Goal: Task Accomplishment & Management: Complete application form

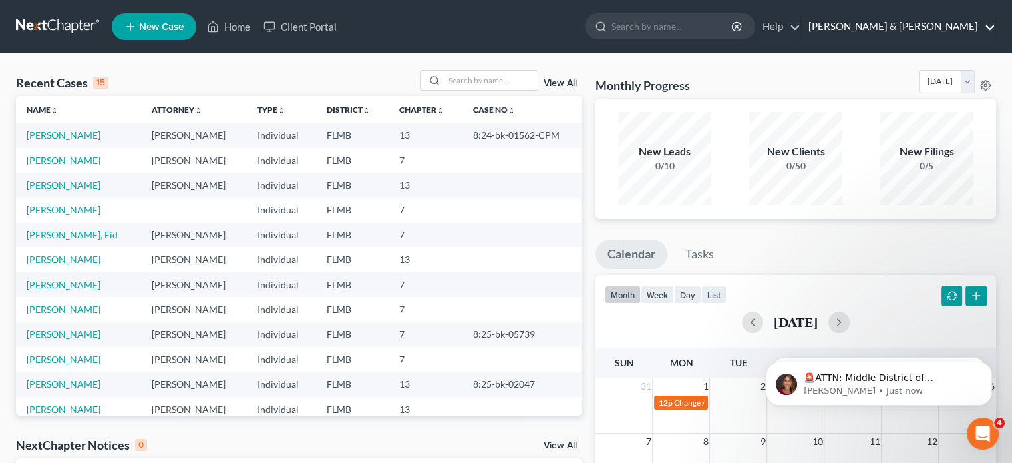
click at [927, 25] on link "[PERSON_NAME] & [PERSON_NAME]" at bounding box center [899, 27] width 194 height 24
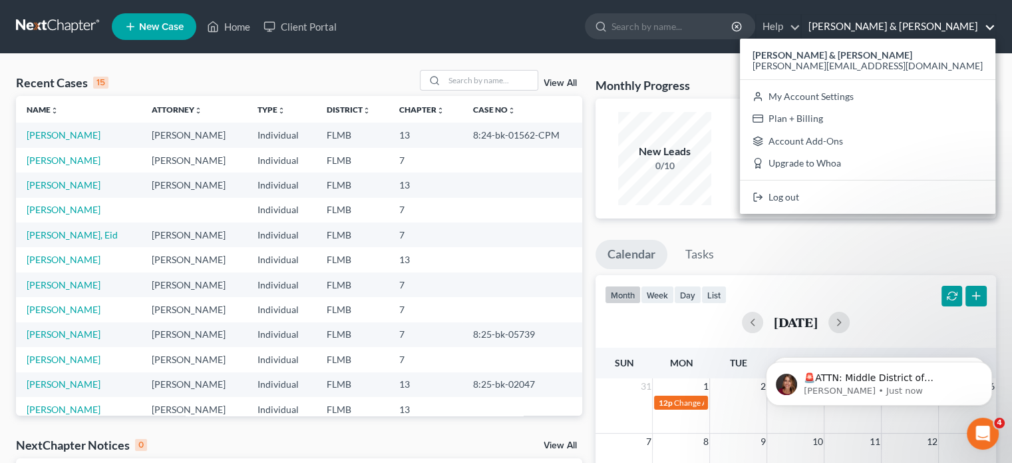
click at [168, 35] on link "New Case" at bounding box center [154, 26] width 85 height 27
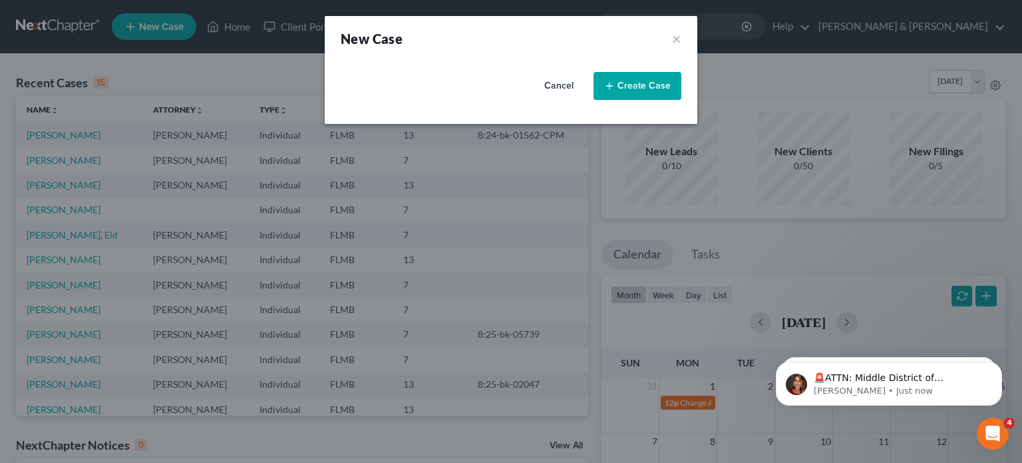
select select "15"
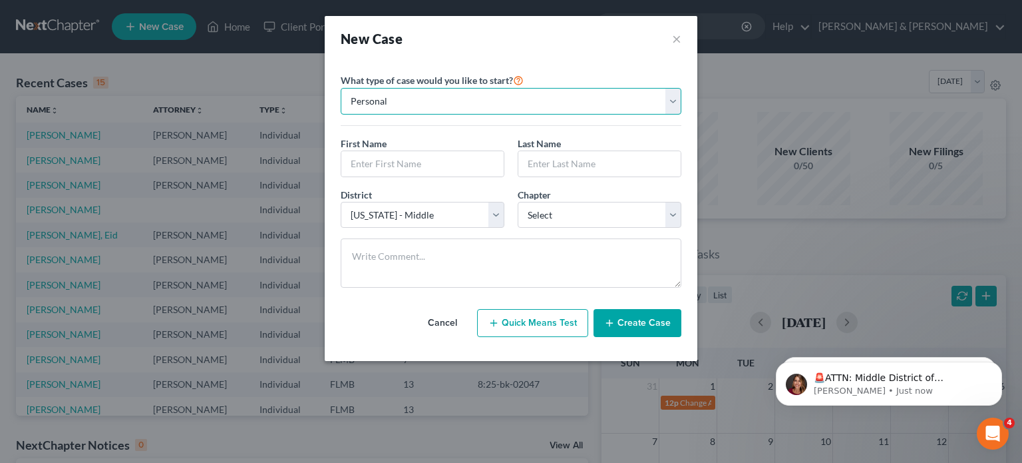
click at [676, 102] on select "Personal Business" at bounding box center [511, 101] width 341 height 27
click at [341, 88] on select "Personal Business" at bounding box center [511, 101] width 341 height 27
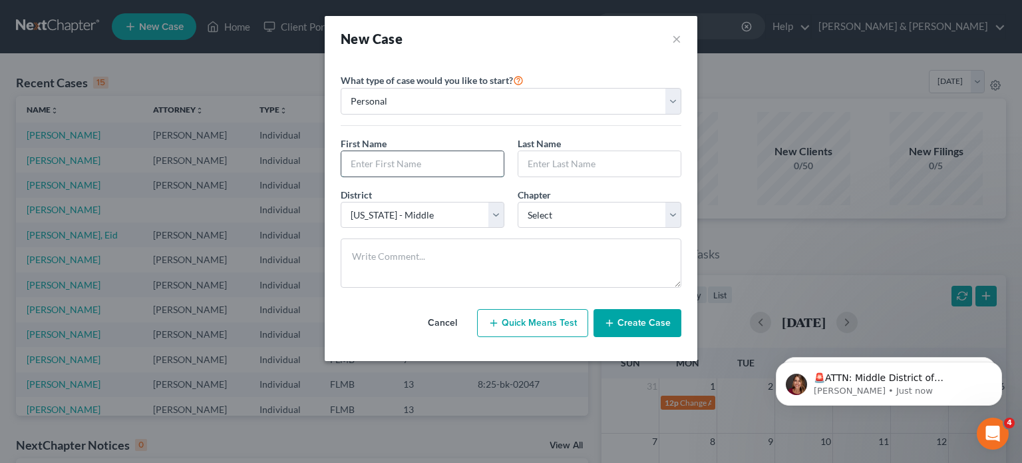
click at [442, 170] on input "text" at bounding box center [422, 163] width 162 height 25
type input "[PERSON_NAME]"
type input "V"
type input "[PERSON_NAME]"
select select "3"
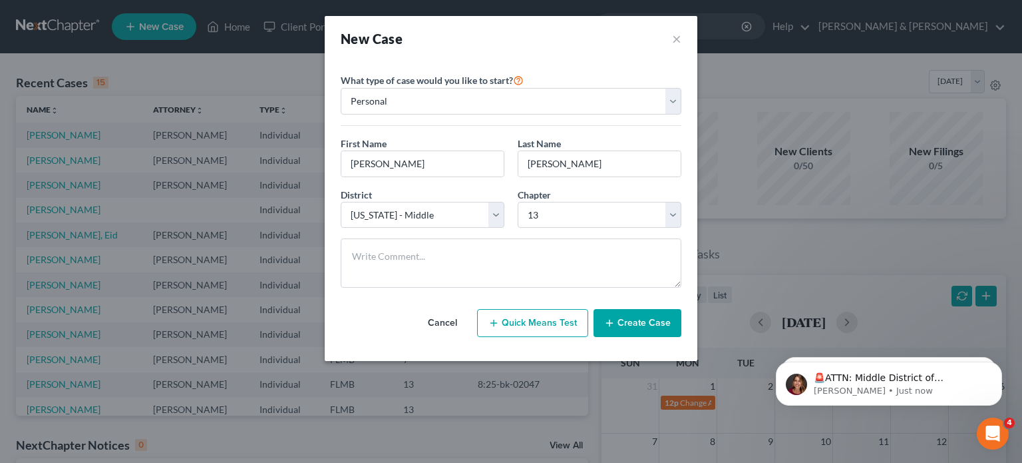
click at [655, 321] on button "Create Case" at bounding box center [638, 323] width 88 height 28
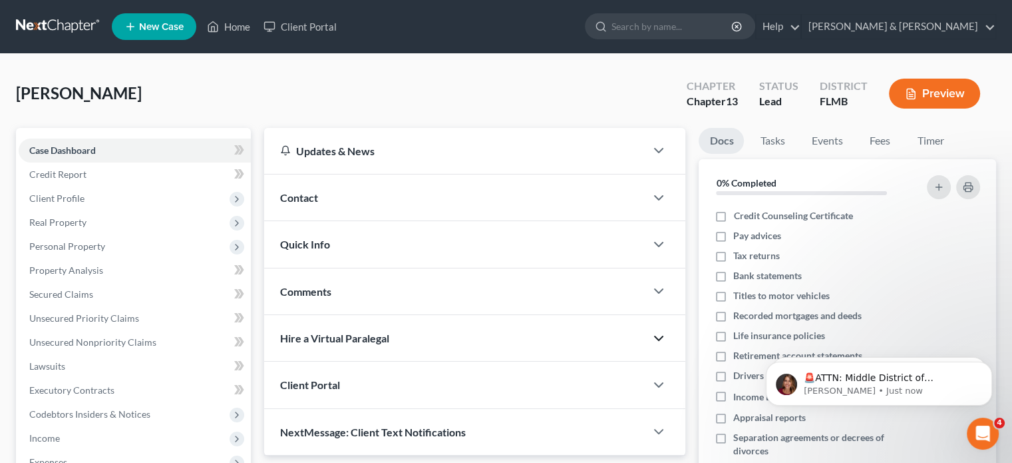
click at [659, 340] on icon "button" at bounding box center [659, 338] width 16 height 16
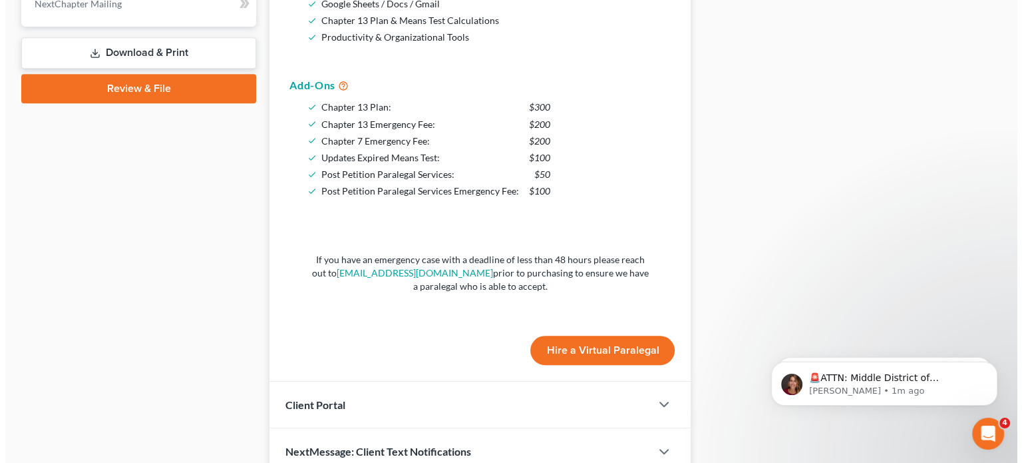
scroll to position [603, 0]
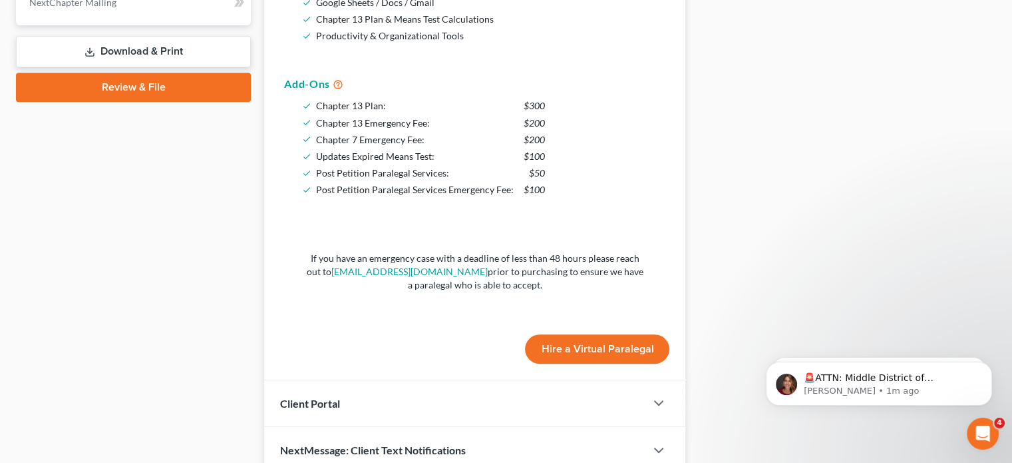
click at [604, 341] on button "Hire a Virtual Paralegal" at bounding box center [597, 348] width 144 height 29
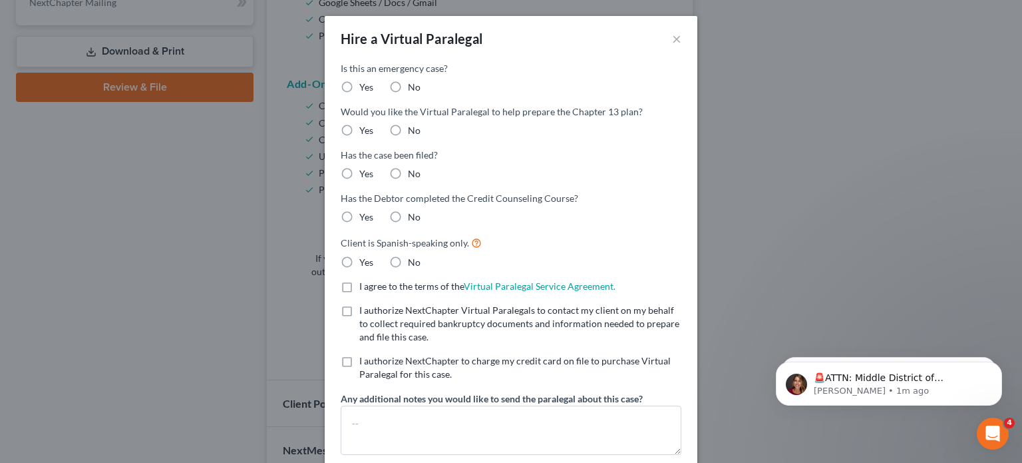
click at [359, 85] on label "Yes" at bounding box center [366, 87] width 14 height 13
click at [365, 85] on input "Yes" at bounding box center [369, 85] width 9 height 9
radio input "true"
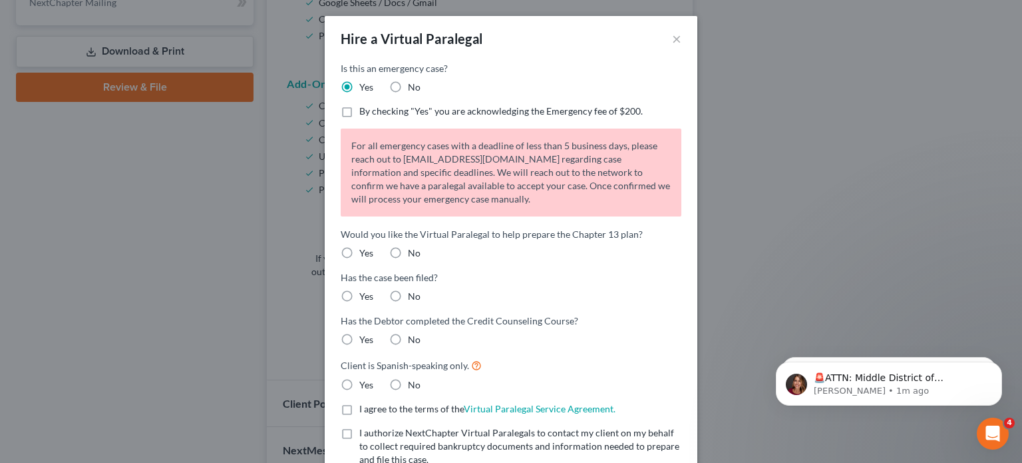
click at [359, 106] on label "By checking "Yes" you are acknowledging the Emergency fee of $200." at bounding box center [500, 110] width 283 height 13
click at [365, 106] on input "By checking "Yes" you are acknowledging the Emergency fee of $200." at bounding box center [369, 108] width 9 height 9
checkbox input "true"
click at [359, 254] on label "Yes" at bounding box center [366, 252] width 14 height 13
click at [365, 254] on input "Yes" at bounding box center [369, 250] width 9 height 9
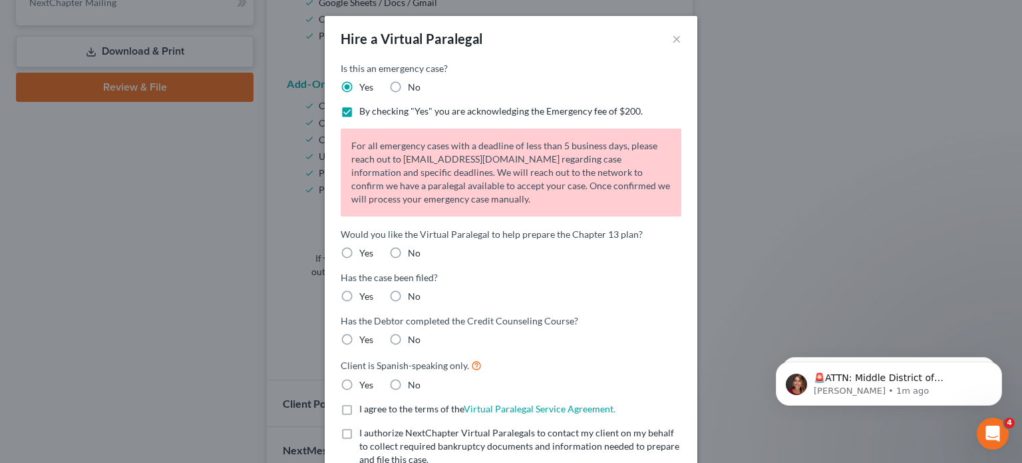
radio input "true"
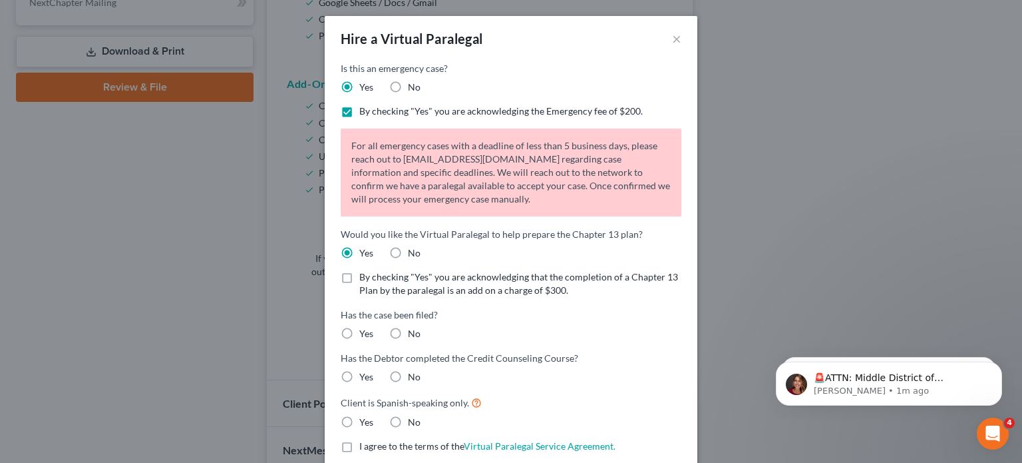
click at [359, 278] on label "By checking "Yes" you are acknowledging that the completion of a Chapter 13 Pla…" at bounding box center [520, 283] width 322 height 27
click at [365, 278] on input "By checking "Yes" you are acknowledging that the completion of a Chapter 13 Pla…" at bounding box center [369, 274] width 9 height 9
checkbox input "true"
click at [408, 337] on label "No" at bounding box center [414, 333] width 13 height 13
click at [413, 335] on input "No" at bounding box center [417, 331] width 9 height 9
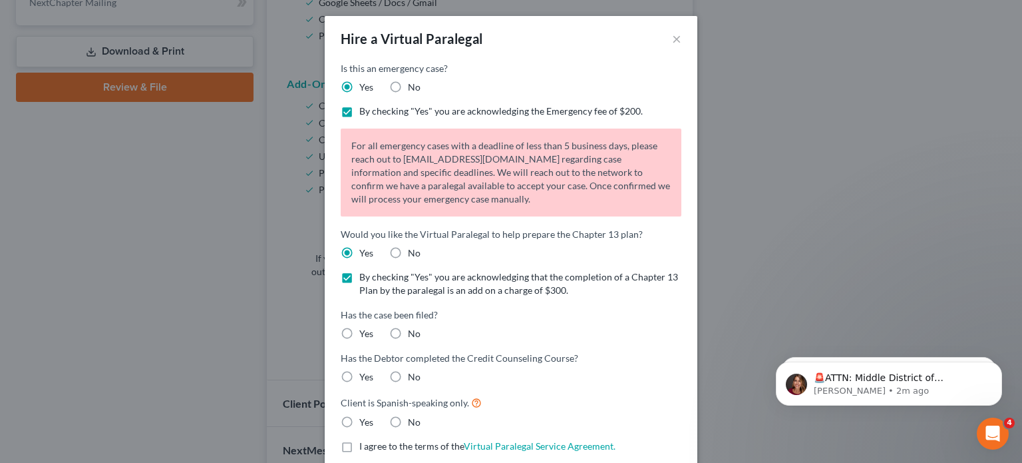
radio input "true"
click at [408, 379] on label "No" at bounding box center [414, 376] width 13 height 13
click at [413, 379] on input "No" at bounding box center [417, 374] width 9 height 9
radio input "true"
click at [408, 421] on label "No" at bounding box center [414, 419] width 13 height 13
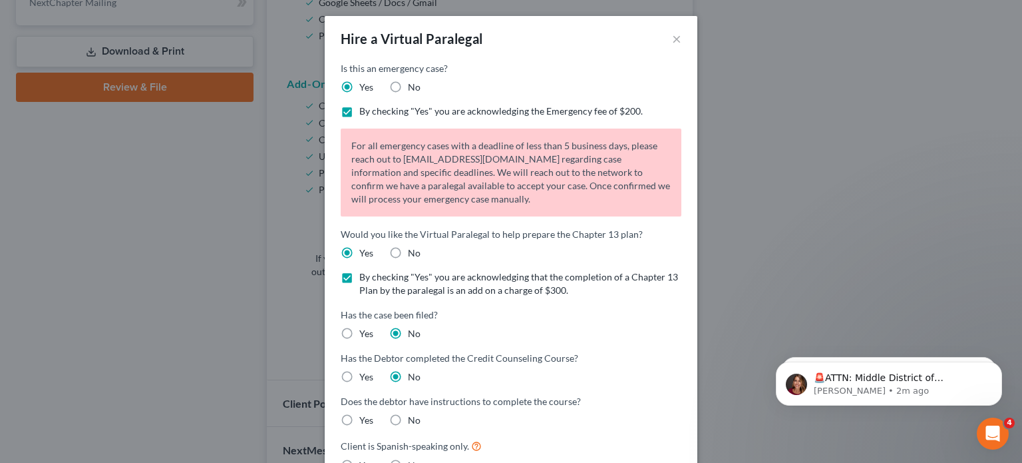
click at [413, 421] on input "No" at bounding box center [417, 417] width 9 height 9
radio input "true"
click at [365, 413] on input "Yes" at bounding box center [369, 417] width 9 height 9
radio input "true"
click at [413, 413] on input "No" at bounding box center [417, 417] width 9 height 9
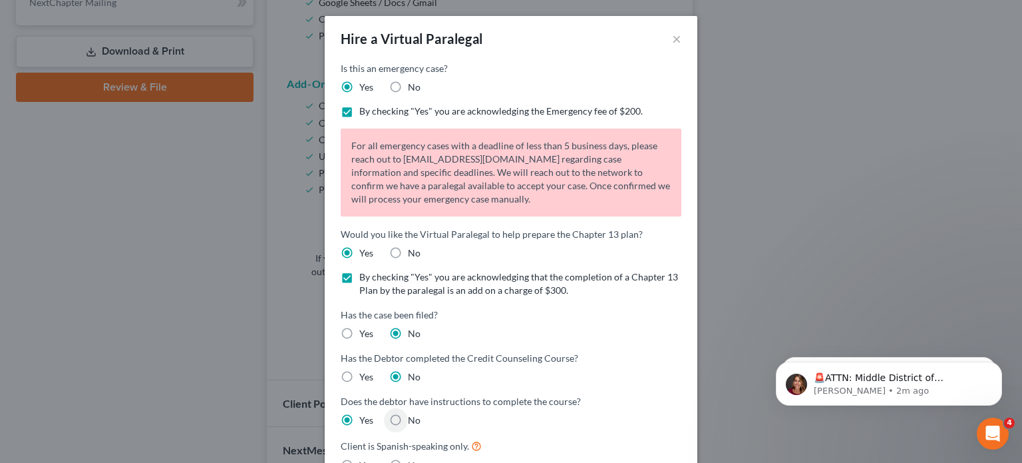
radio input "true"
click at [365, 413] on input "Yes" at bounding box center [369, 417] width 9 height 9
radio input "true"
click at [413, 413] on input "No" at bounding box center [417, 417] width 9 height 9
radio input "true"
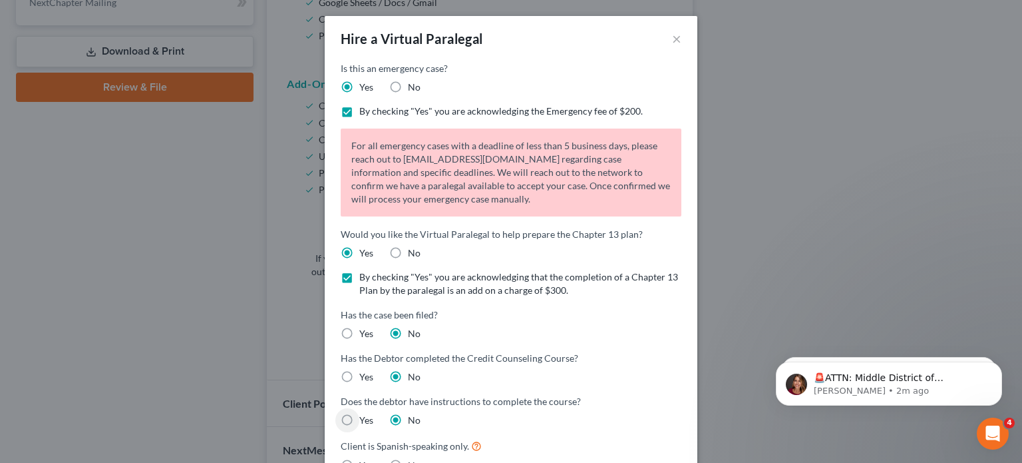
click at [365, 413] on input "Yes" at bounding box center [369, 417] width 9 height 9
radio input "true"
click at [413, 413] on input "No" at bounding box center [417, 417] width 9 height 9
radio input "true"
click at [365, 413] on input "Yes" at bounding box center [369, 417] width 9 height 9
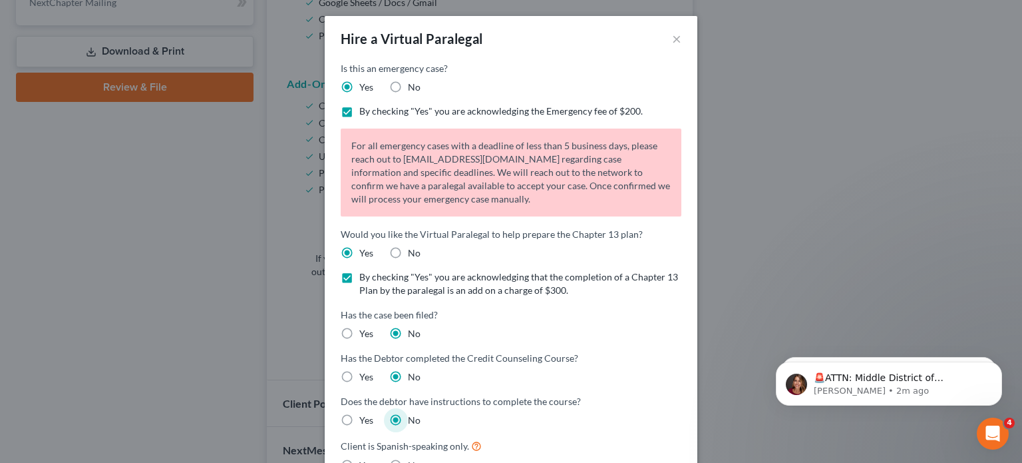
radio input "true"
click at [413, 413] on input "No" at bounding box center [417, 417] width 9 height 9
radio input "true"
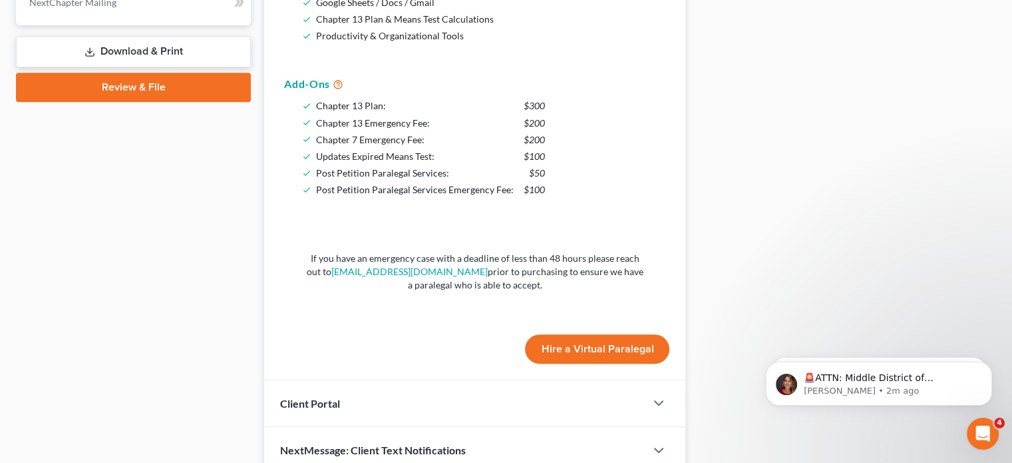
drag, startPoint x: 1015, startPoint y: 231, endPoint x: 1021, endPoint y: 329, distance: 98.0
click at [568, 343] on button "Hire a Virtual Paralegal" at bounding box center [597, 348] width 144 height 29
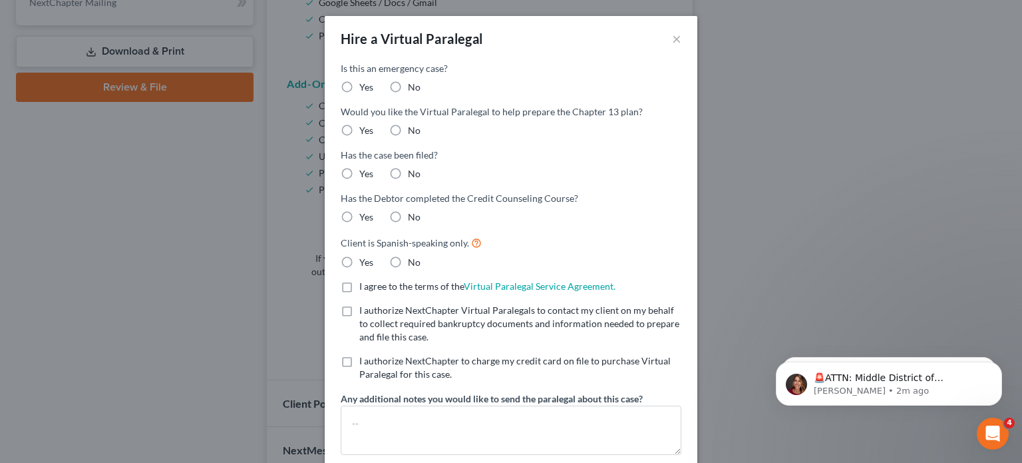
click at [359, 87] on label "Yes" at bounding box center [366, 87] width 14 height 13
click at [365, 87] on input "Yes" at bounding box center [369, 85] width 9 height 9
radio input "true"
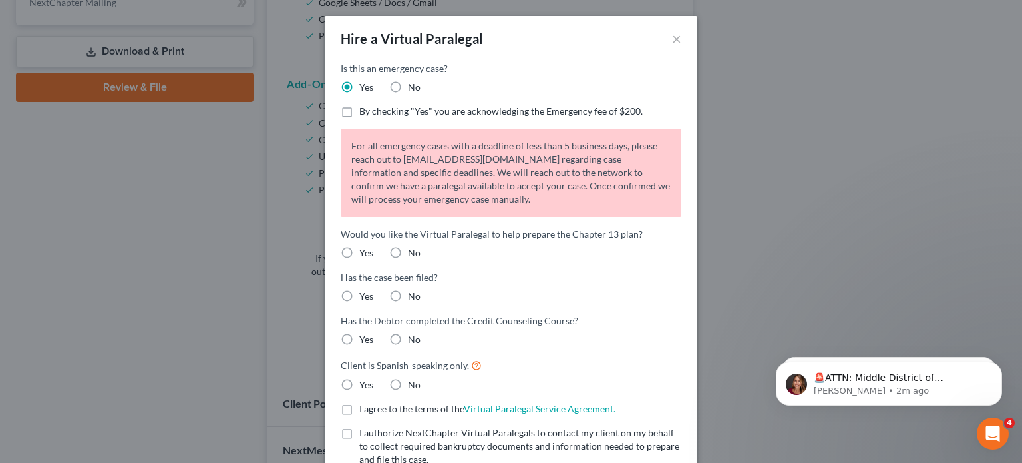
click at [359, 113] on label "By checking "Yes" you are acknowledging the Emergency fee of $200." at bounding box center [500, 110] width 283 height 13
click at [365, 113] on input "By checking "Yes" you are acknowledging the Emergency fee of $200." at bounding box center [369, 108] width 9 height 9
checkbox input "true"
click at [359, 254] on label "Yes" at bounding box center [366, 252] width 14 height 13
click at [365, 254] on input "Yes" at bounding box center [369, 250] width 9 height 9
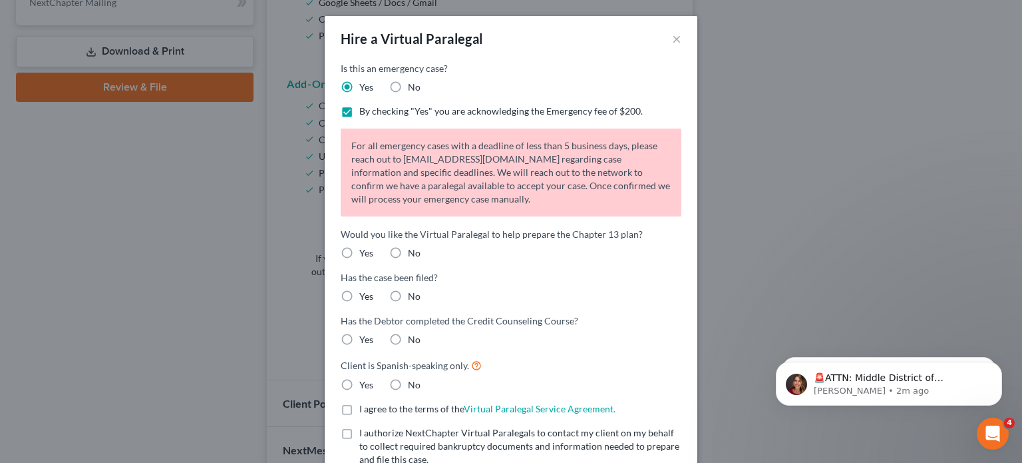
radio input "true"
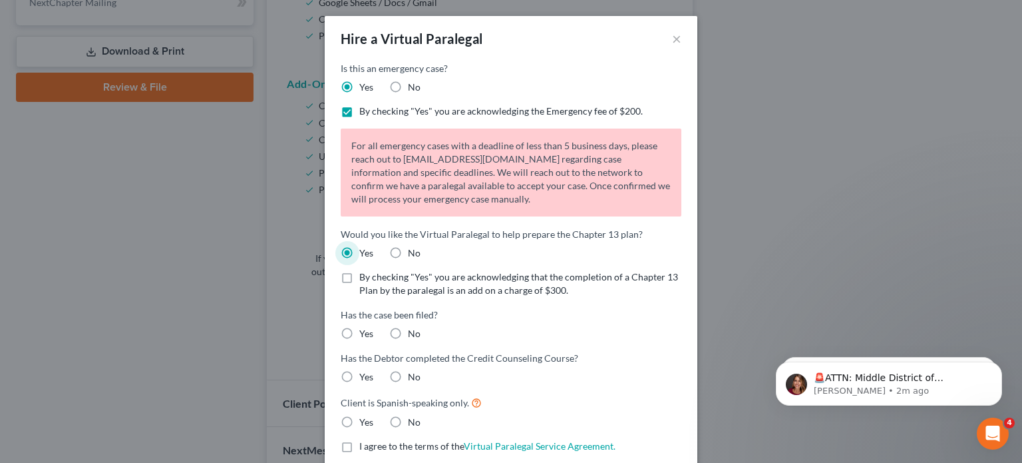
click at [359, 277] on label "By checking "Yes" you are acknowledging that the completion of a Chapter 13 Pla…" at bounding box center [520, 283] width 322 height 27
click at [365, 277] on input "By checking "Yes" you are acknowledging that the completion of a Chapter 13 Pla…" at bounding box center [369, 274] width 9 height 9
checkbox input "true"
click at [408, 330] on span "No" at bounding box center [414, 332] width 13 height 11
click at [413, 330] on input "No" at bounding box center [417, 331] width 9 height 9
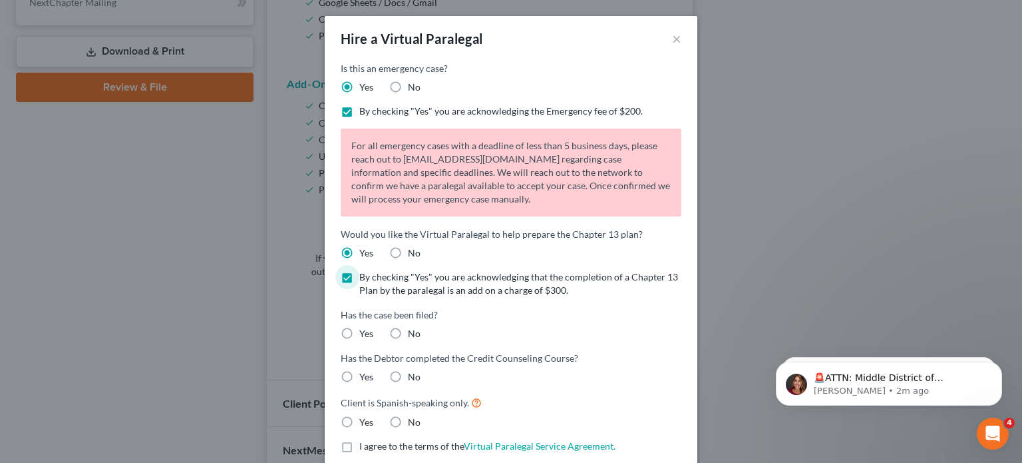
radio input "true"
click at [408, 377] on label "No" at bounding box center [414, 376] width 13 height 13
click at [413, 377] on input "No" at bounding box center [417, 374] width 9 height 9
radio input "true"
click at [408, 415] on label "No" at bounding box center [414, 419] width 13 height 13
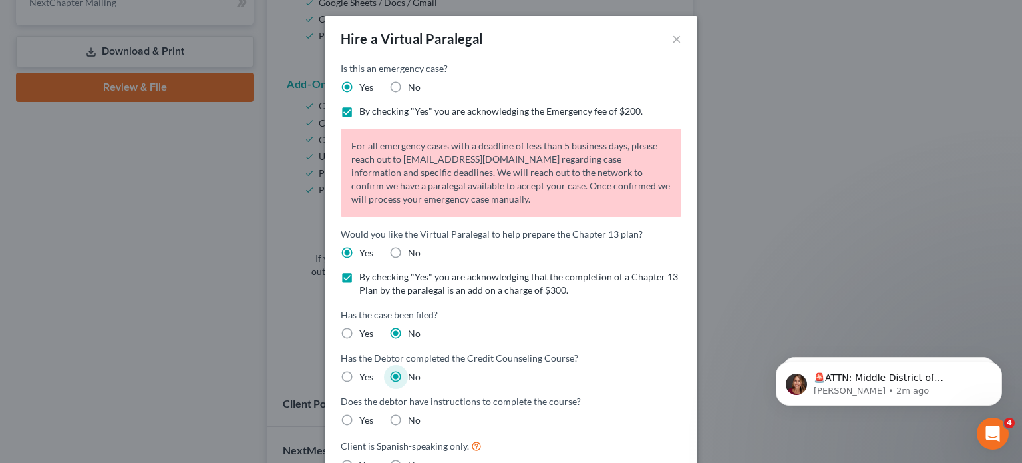
click at [413, 415] on input "No" at bounding box center [417, 417] width 9 height 9
radio input "true"
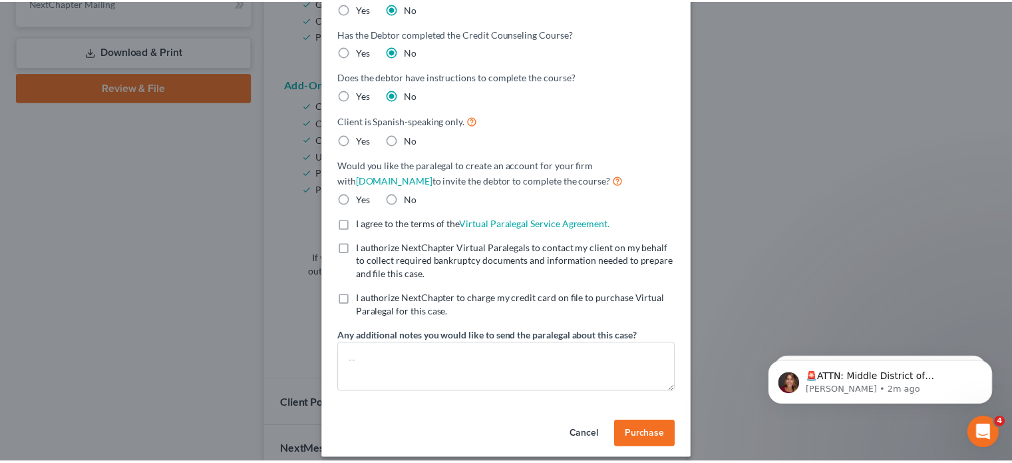
scroll to position [336, 0]
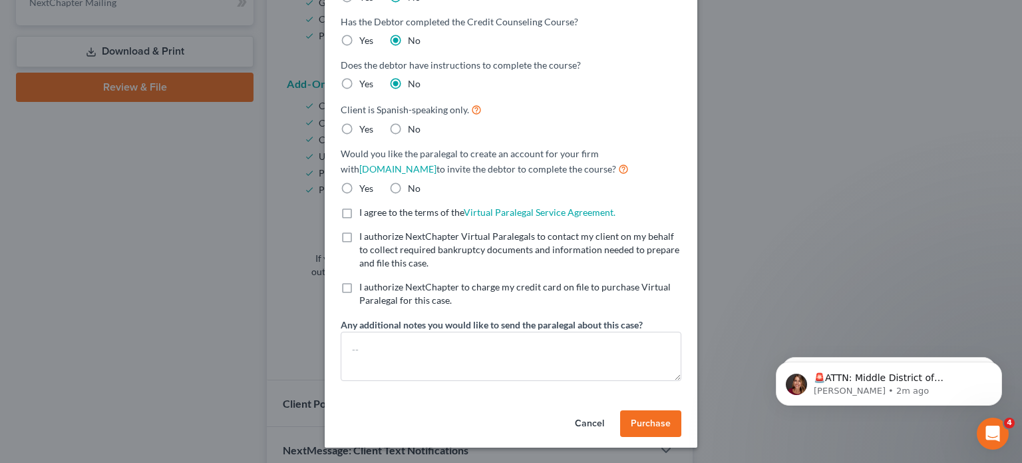
click at [408, 128] on label "No" at bounding box center [414, 128] width 13 height 13
click at [413, 128] on input "No" at bounding box center [417, 126] width 9 height 9
radio input "true"
click at [408, 188] on label "No" at bounding box center [414, 188] width 13 height 13
click at [413, 188] on input "No" at bounding box center [417, 186] width 9 height 9
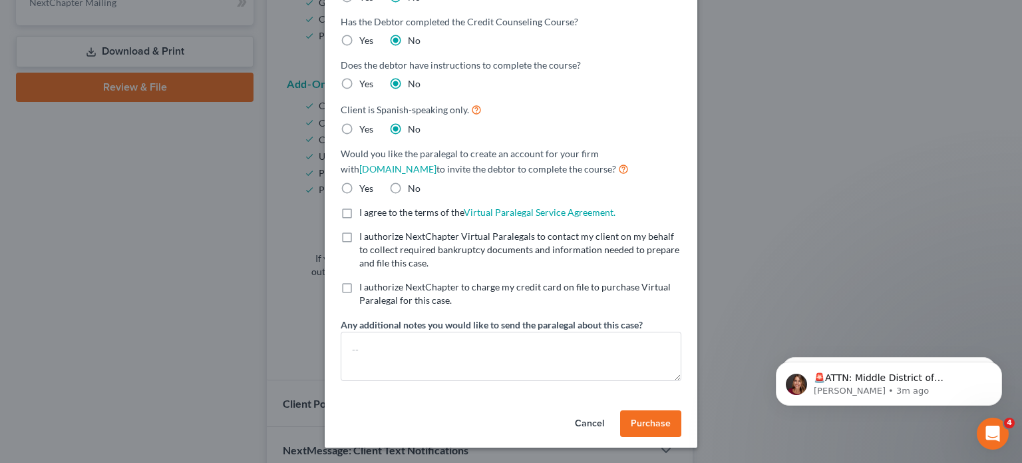
radio input "true"
click at [359, 218] on label "I agree to the terms of the Virtual Paralegal Service Agreement. (Updates have …" at bounding box center [487, 212] width 256 height 13
click at [365, 214] on input "I agree to the terms of the Virtual Paralegal Service Agreement. (Updates have …" at bounding box center [369, 210] width 9 height 9
checkbox input "true"
click at [359, 239] on label "I authorize NextChapter Virtual Paralegals to contact my client on my behalf to…" at bounding box center [520, 250] width 322 height 40
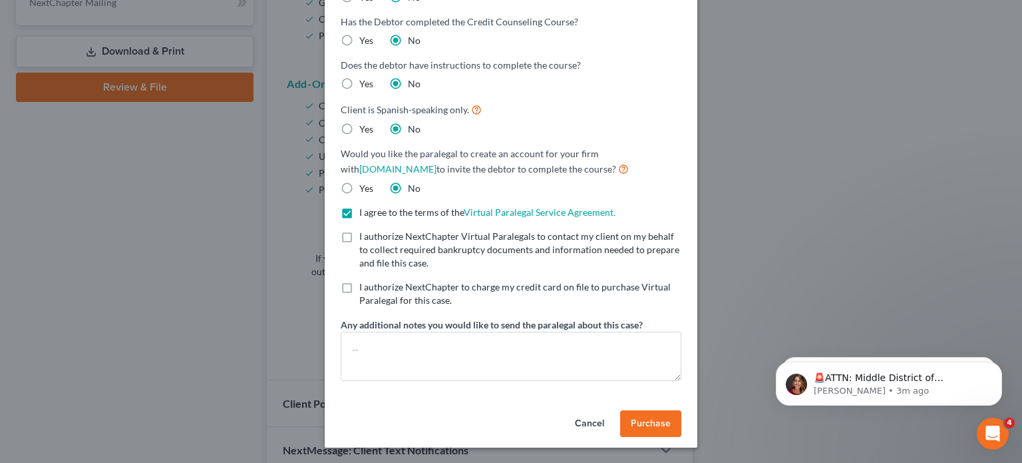
click at [365, 238] on input "I authorize NextChapter Virtual Paralegals to contact my client on my behalf to…" at bounding box center [369, 234] width 9 height 9
checkbox input "true"
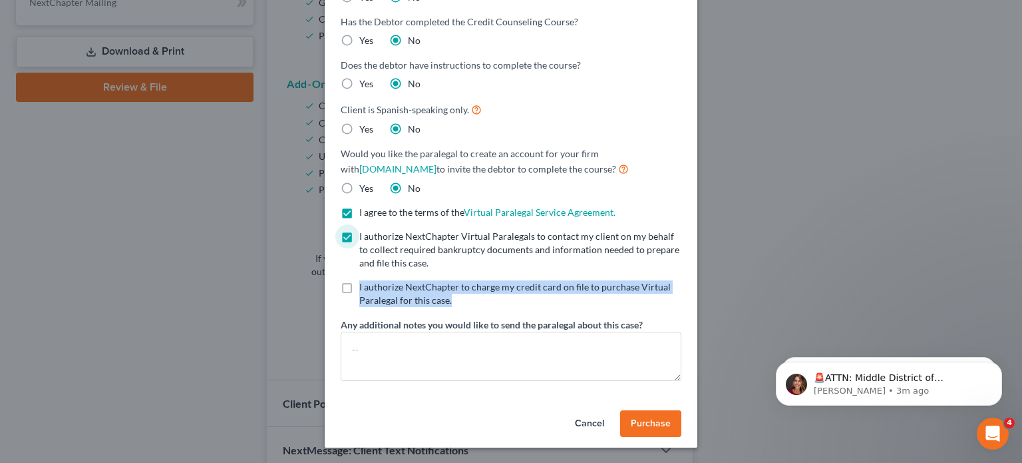
click at [359, 292] on label "I authorize NextChapter to charge my credit card on file to purchase Virtual Pa…" at bounding box center [520, 293] width 322 height 27
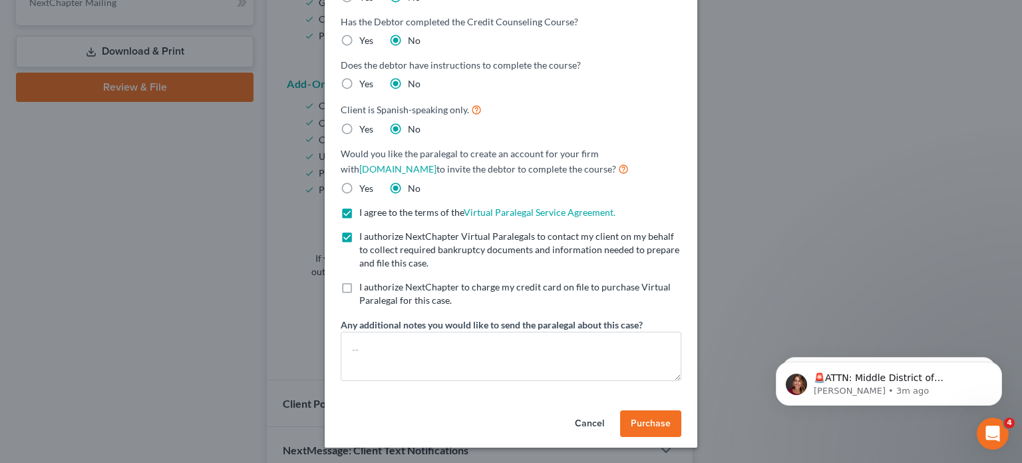
click at [359, 291] on label "I authorize NextChapter to charge my credit card on file to purchase Virtual Pa…" at bounding box center [520, 293] width 322 height 27
click at [365, 289] on input "I authorize NextChapter to charge my credit card on file to purchase Virtual Pa…" at bounding box center [369, 284] width 9 height 9
checkbox input "true"
drag, startPoint x: 644, startPoint y: 405, endPoint x: 641, endPoint y: 397, distance: 8.7
drag, startPoint x: 641, startPoint y: 397, endPoint x: 573, endPoint y: 425, distance: 73.4
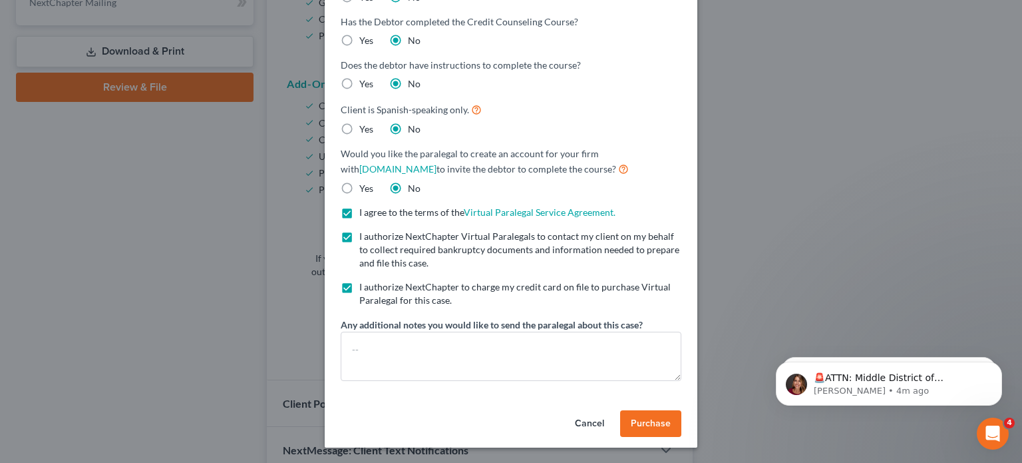
click at [573, 425] on button "Cancel" at bounding box center [589, 423] width 51 height 27
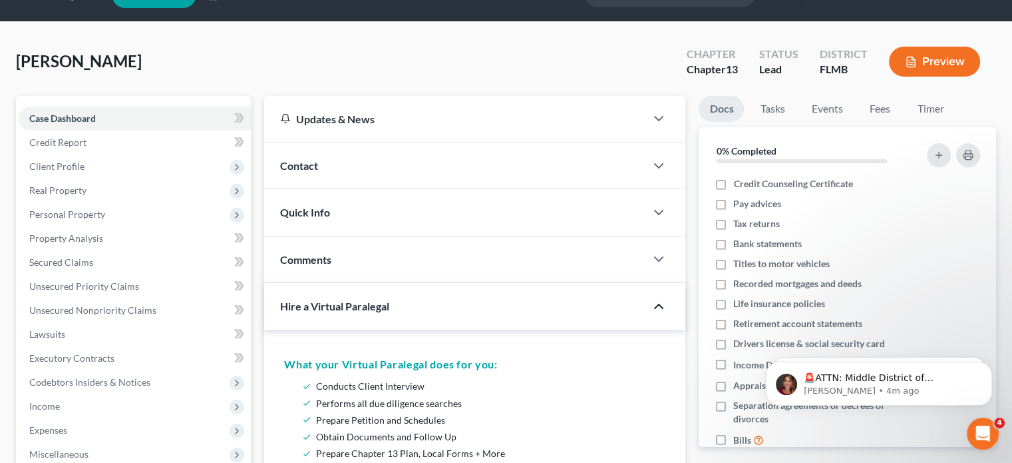
scroll to position [0, 0]
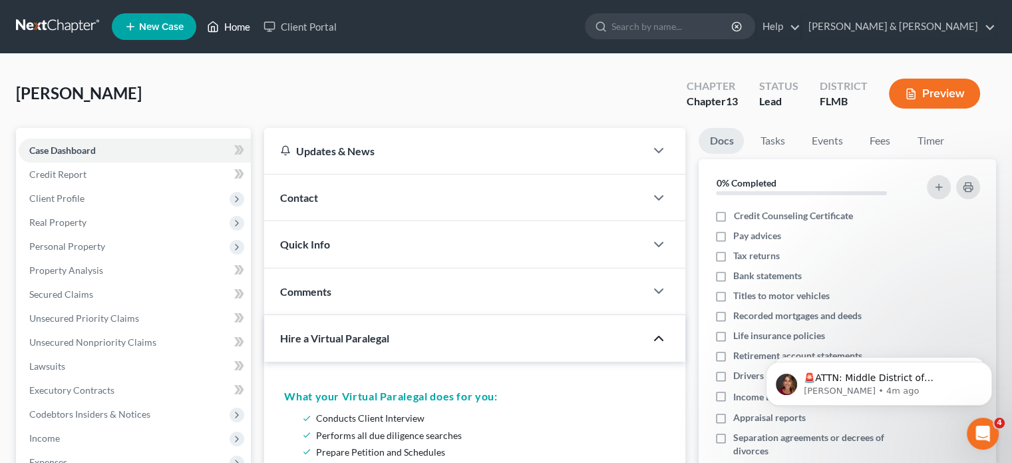
click at [234, 29] on link "Home" at bounding box center [228, 27] width 57 height 24
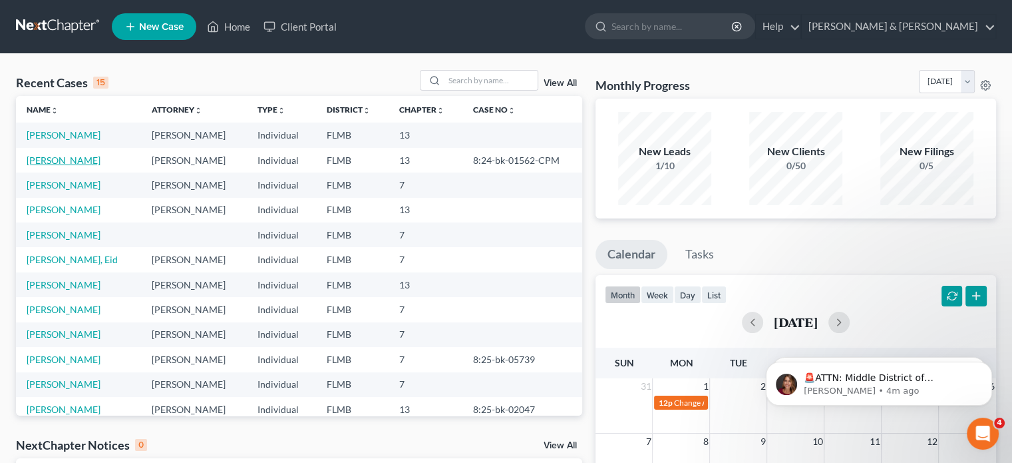
click at [62, 156] on link "[PERSON_NAME]" at bounding box center [64, 159] width 74 height 11
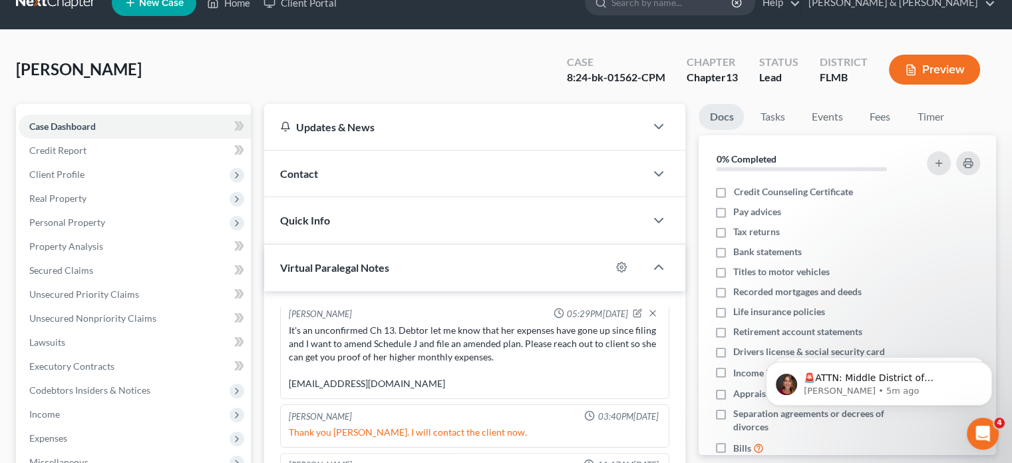
scroll to position [29, 0]
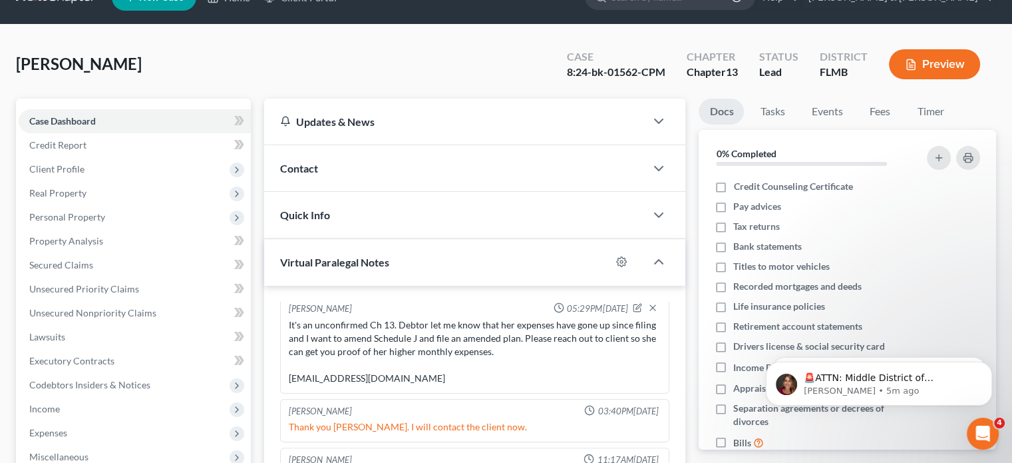
click at [622, 251] on div at bounding box center [628, 261] width 35 height 21
click at [621, 258] on icon "button" at bounding box center [621, 261] width 11 height 11
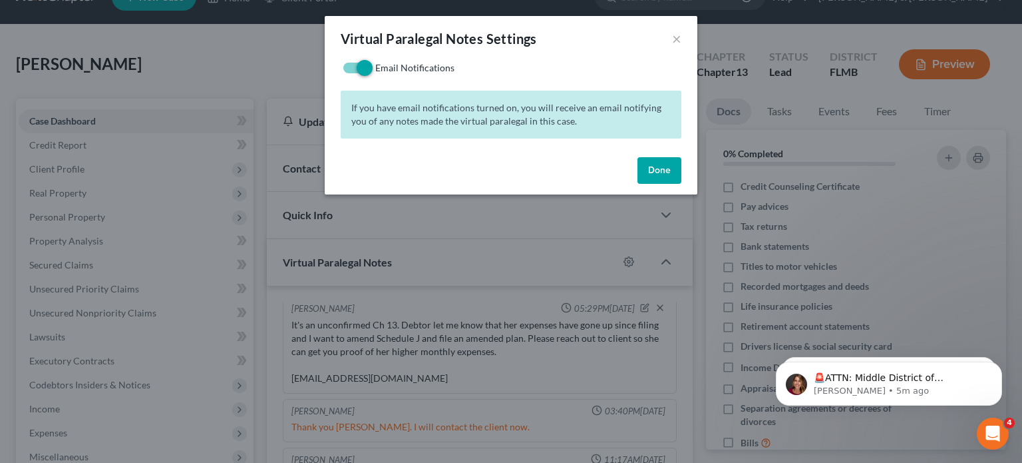
click at [657, 160] on button "Done" at bounding box center [660, 170] width 44 height 27
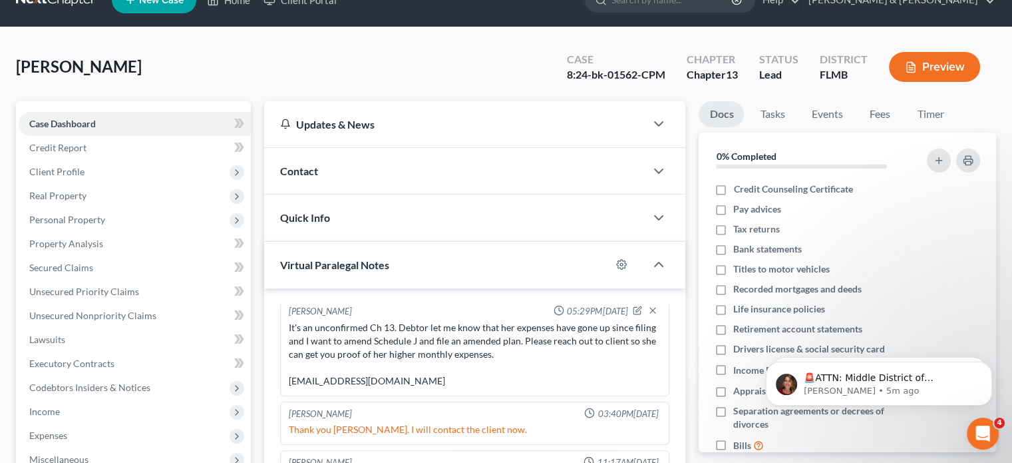
scroll to position [0, 0]
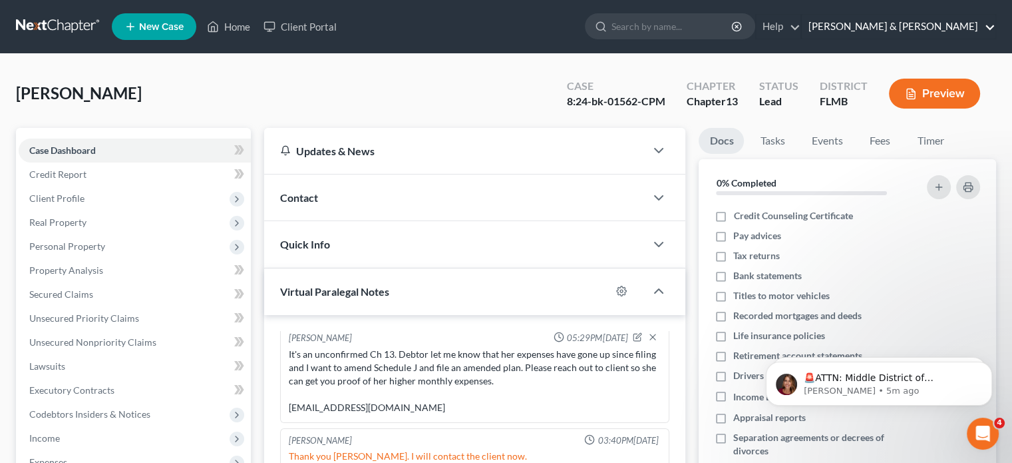
click at [964, 25] on link "[PERSON_NAME] & [PERSON_NAME]" at bounding box center [899, 27] width 194 height 24
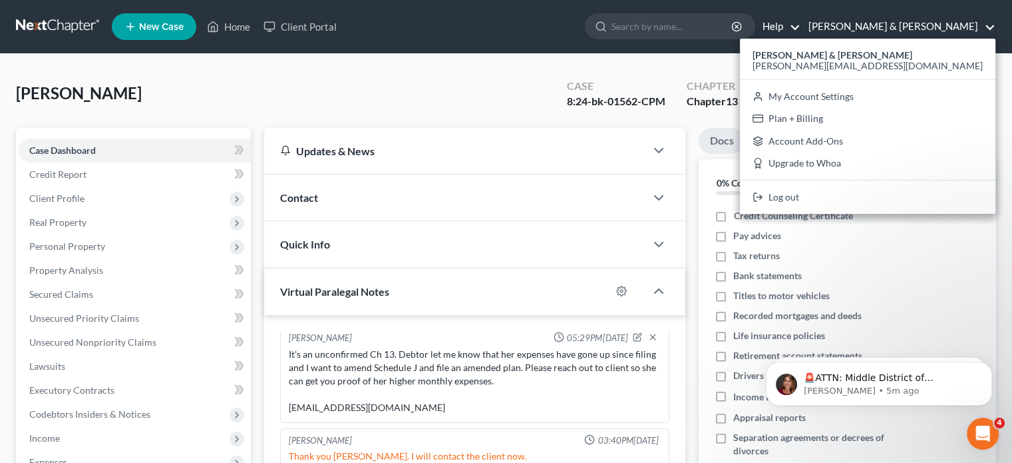
click at [801, 34] on link "Help" at bounding box center [778, 27] width 45 height 24
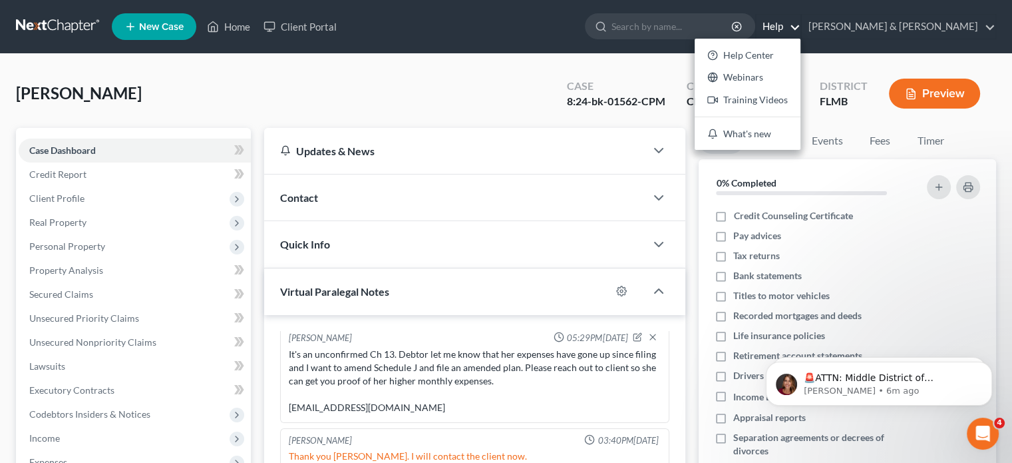
click at [595, 347] on div "It's an unconfirmed Ch 13. Debtor let me know that her expenses have gone up si…" at bounding box center [475, 380] width 372 height 67
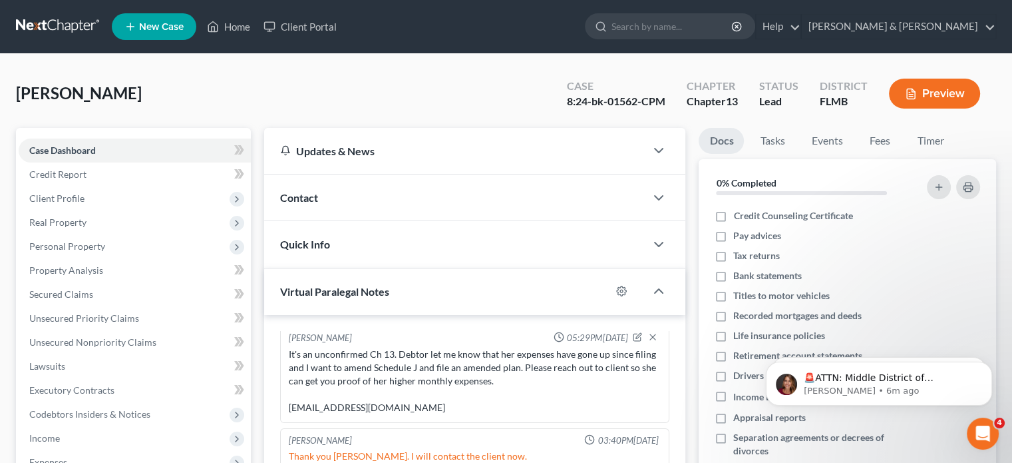
click at [335, 399] on div "It's an unconfirmed Ch 13. Debtor let me know that her expenses have gone up si…" at bounding box center [475, 380] width 372 height 67
drag, startPoint x: 135, startPoint y: 26, endPoint x: 128, endPoint y: 21, distance: 9.1
click at [128, 21] on icon at bounding box center [130, 27] width 12 height 16
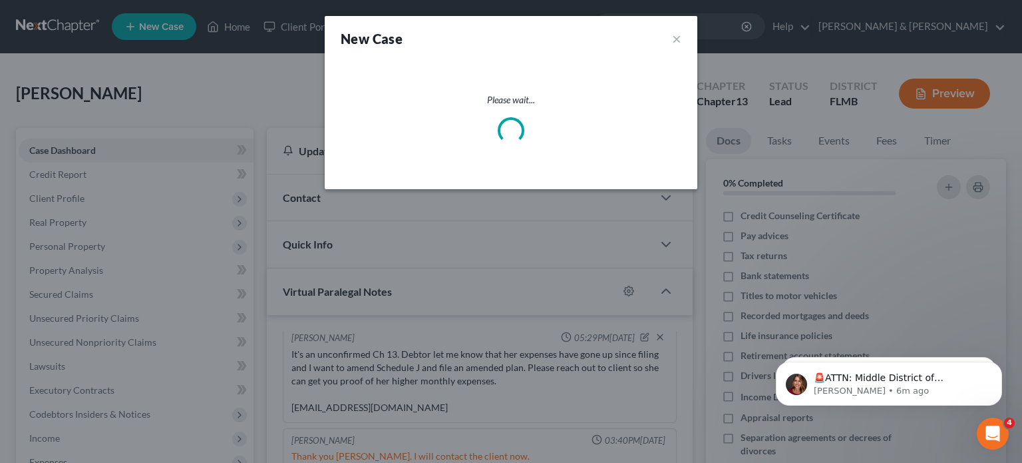
click at [128, 21] on div "New Case × Please wait..." at bounding box center [511, 231] width 1022 height 463
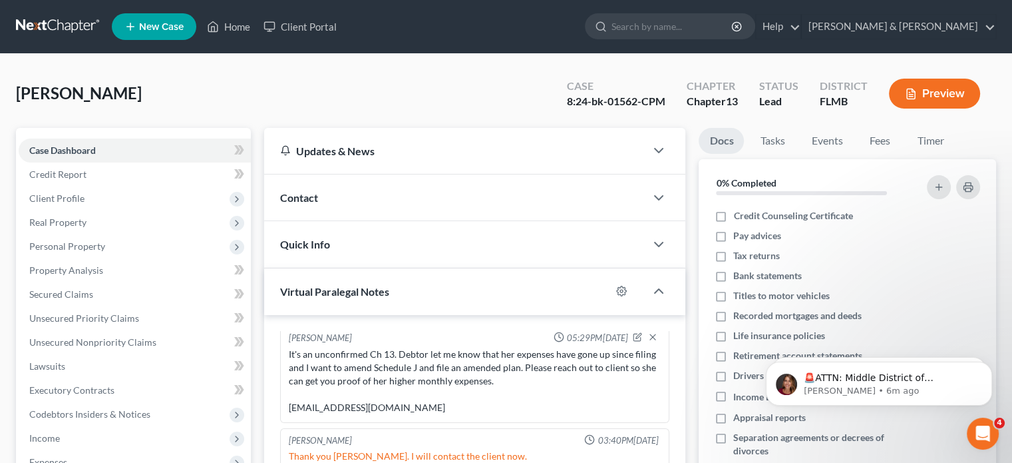
click at [128, 21] on icon at bounding box center [130, 27] width 12 height 16
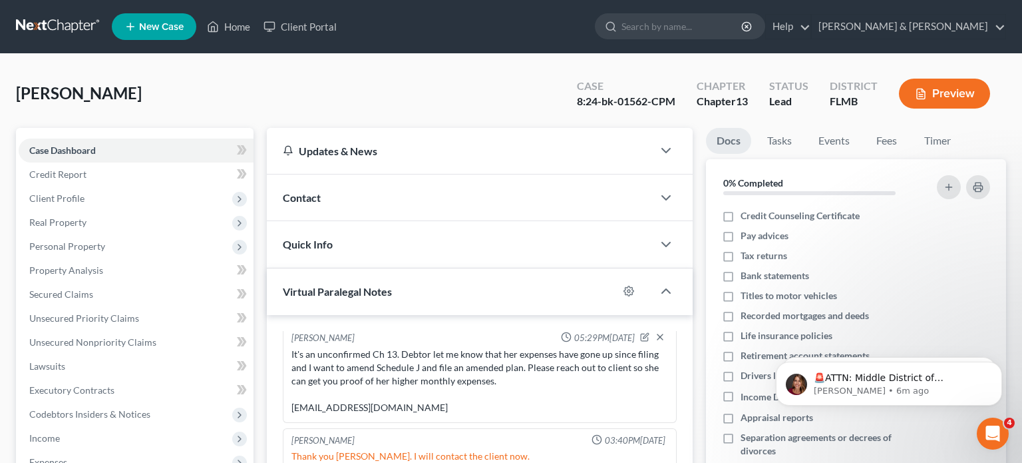
select select "15"
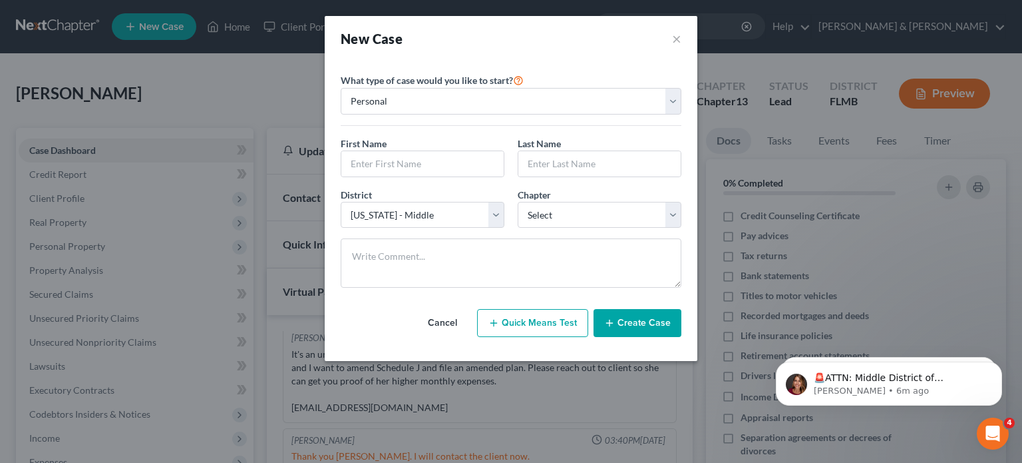
click at [661, 44] on div "New Case ×" at bounding box center [511, 38] width 341 height 19
drag, startPoint x: 659, startPoint y: 218, endPoint x: 666, endPoint y: 177, distance: 41.2
click at [679, 162] on div "What type of case would you like to start? Personal Business First Name * Last …" at bounding box center [511, 185] width 341 height 226
click at [675, 37] on button "×" at bounding box center [676, 38] width 9 height 19
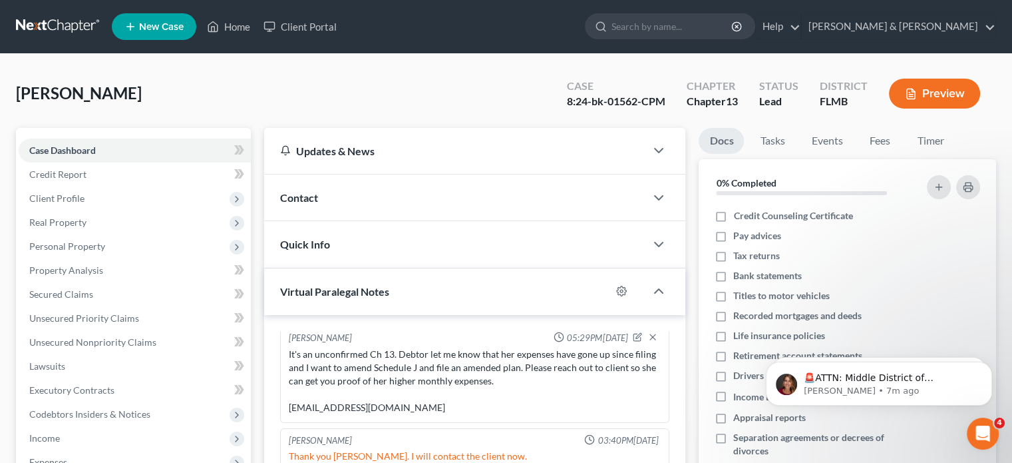
click at [634, 57] on div "[PERSON_NAME] Upgraded Case 8:24-bk-01562-CPM Chapter Chapter 13 Status Lead Di…" at bounding box center [506, 416] width 1012 height 725
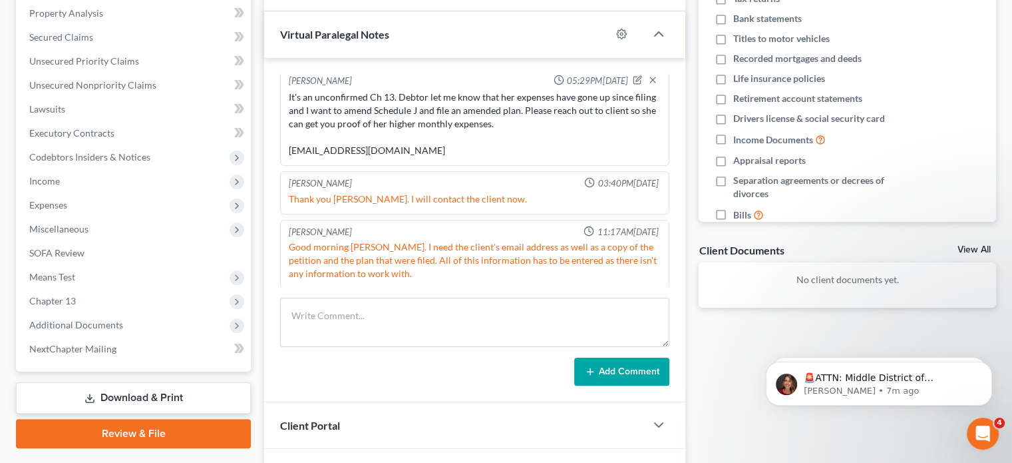
scroll to position [338, 0]
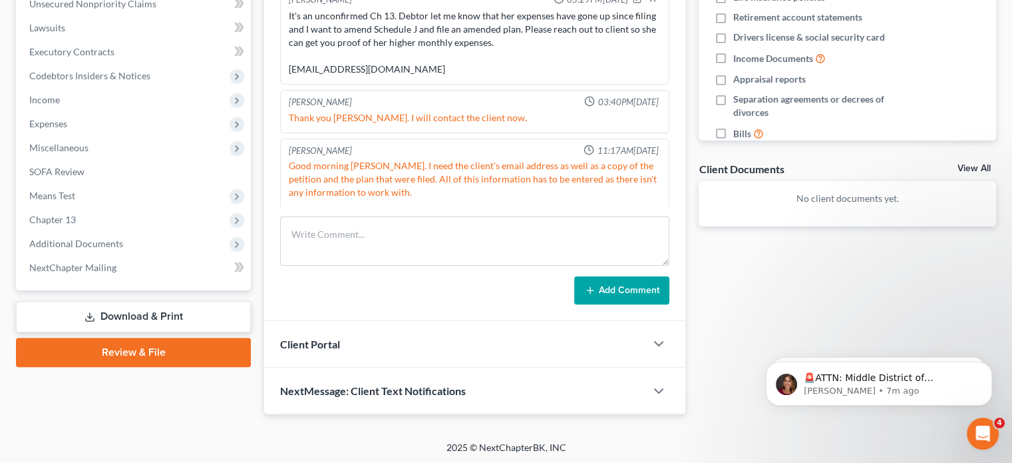
drag, startPoint x: 1012, startPoint y: 130, endPoint x: 234, endPoint y: 9, distance: 787.2
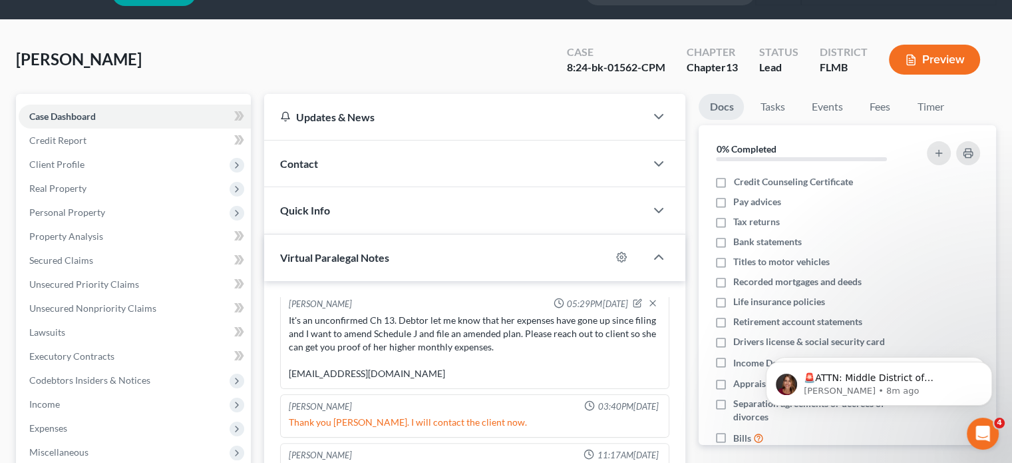
scroll to position [42, 0]
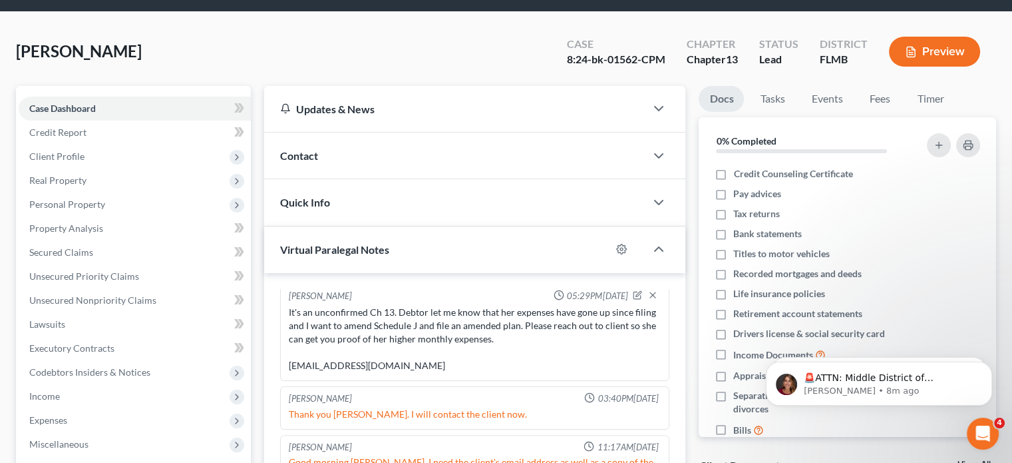
click at [665, 120] on div at bounding box center [666, 108] width 40 height 27
click at [655, 101] on icon "button" at bounding box center [659, 108] width 16 height 16
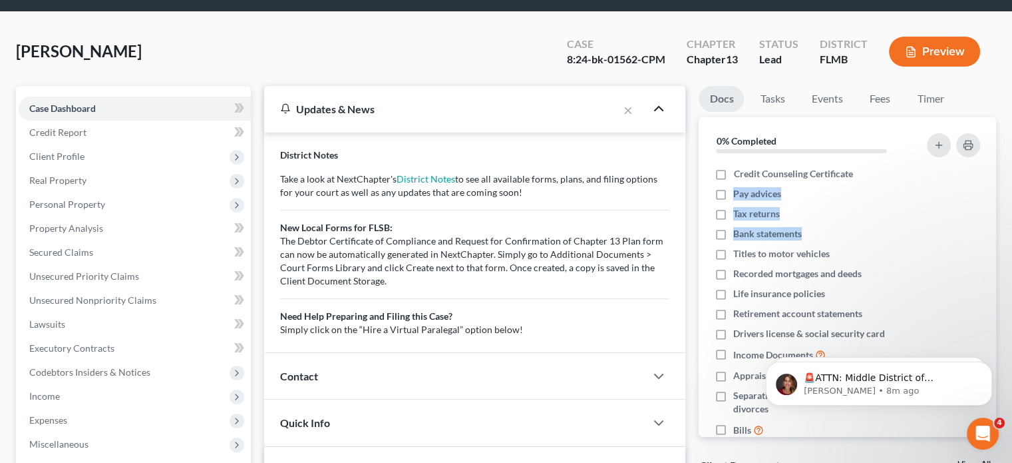
drag, startPoint x: 1006, startPoint y: 170, endPoint x: 1009, endPoint y: 224, distance: 54.6
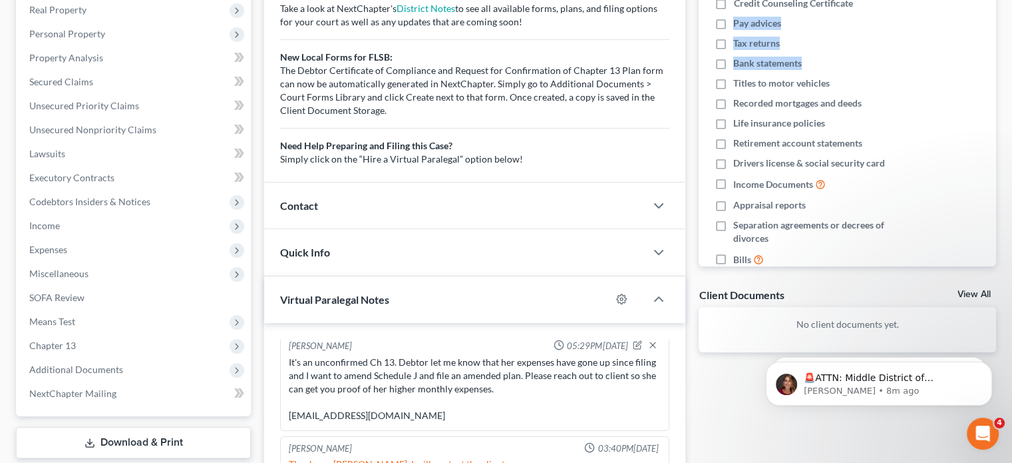
scroll to position [211, 0]
click at [657, 252] on polyline "button" at bounding box center [659, 254] width 8 height 4
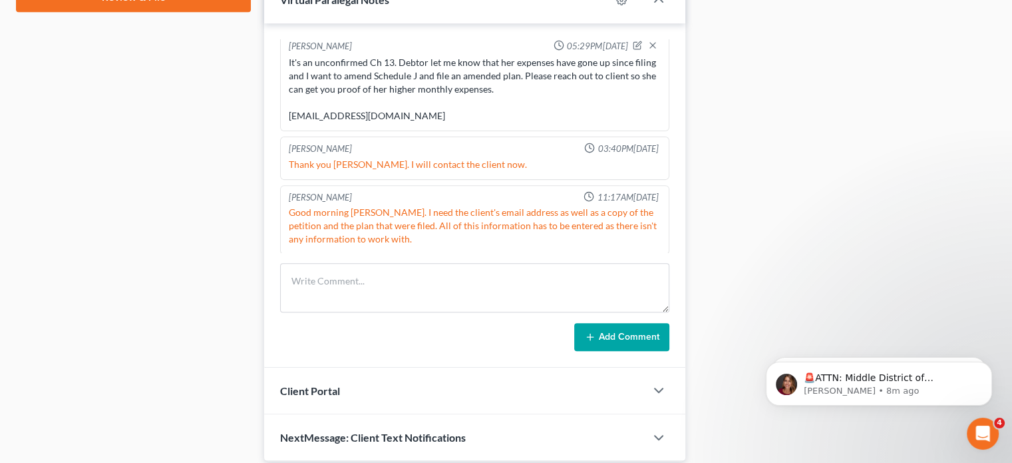
scroll to position [738, 0]
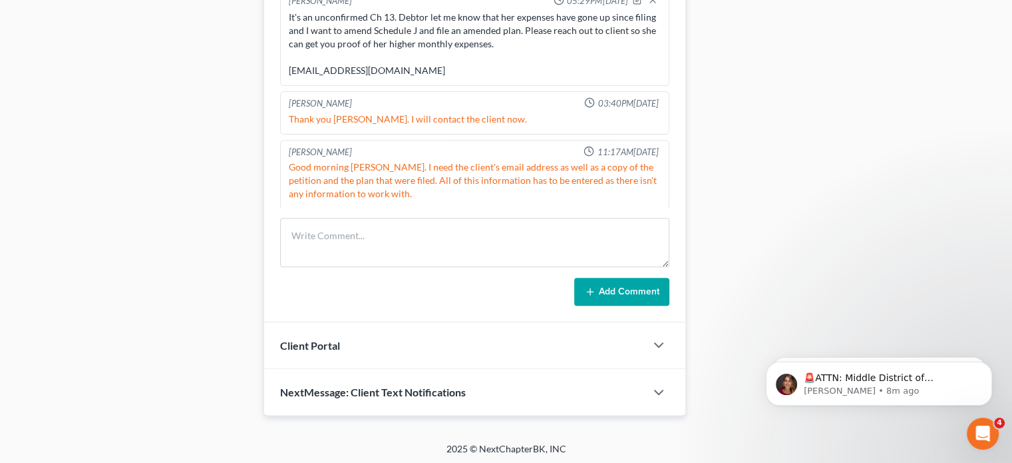
click at [671, 385] on div at bounding box center [666, 392] width 40 height 27
click at [659, 386] on icon "button" at bounding box center [659, 392] width 16 height 16
drag, startPoint x: 1011, startPoint y: 285, endPoint x: 1017, endPoint y: 319, distance: 34.5
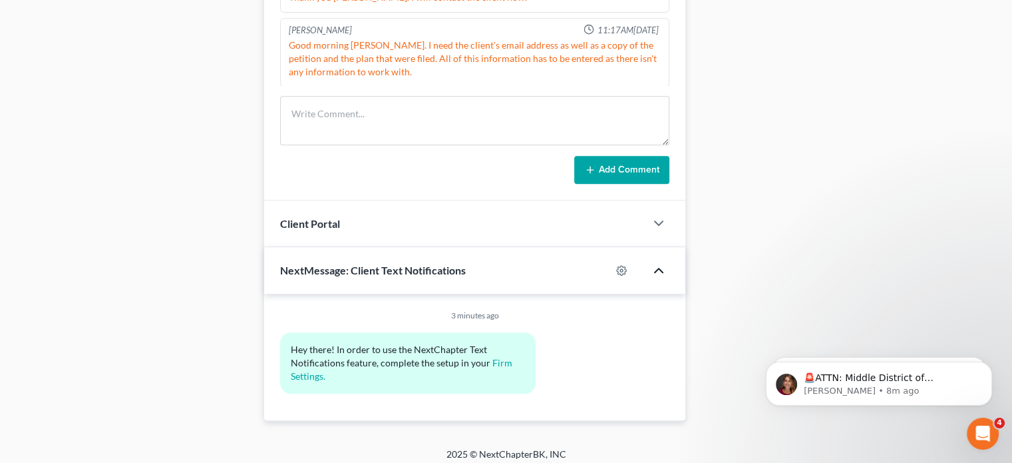
scroll to position [864, 0]
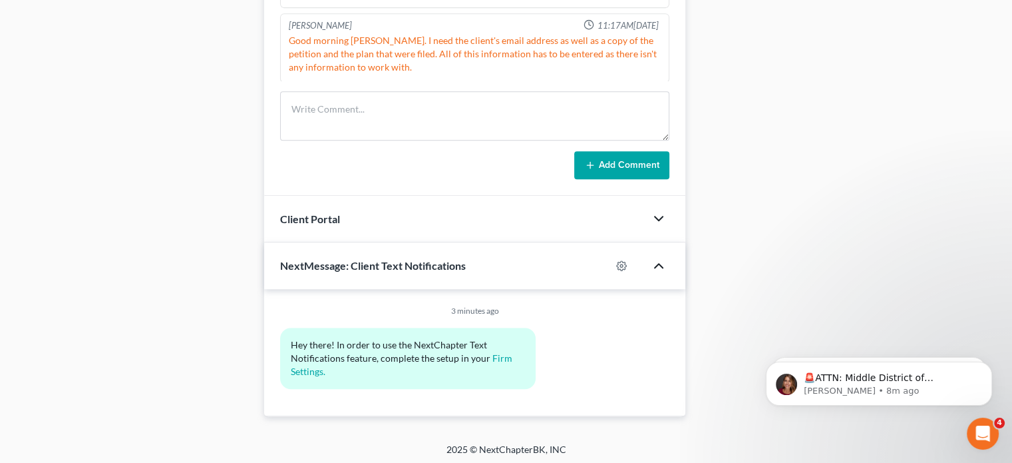
click at [660, 212] on icon "button" at bounding box center [659, 218] width 16 height 16
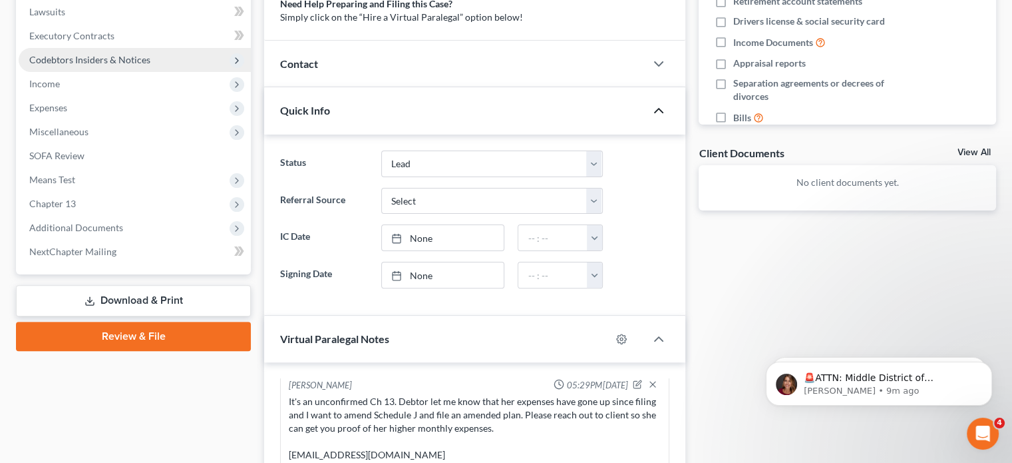
scroll to position [329, 0]
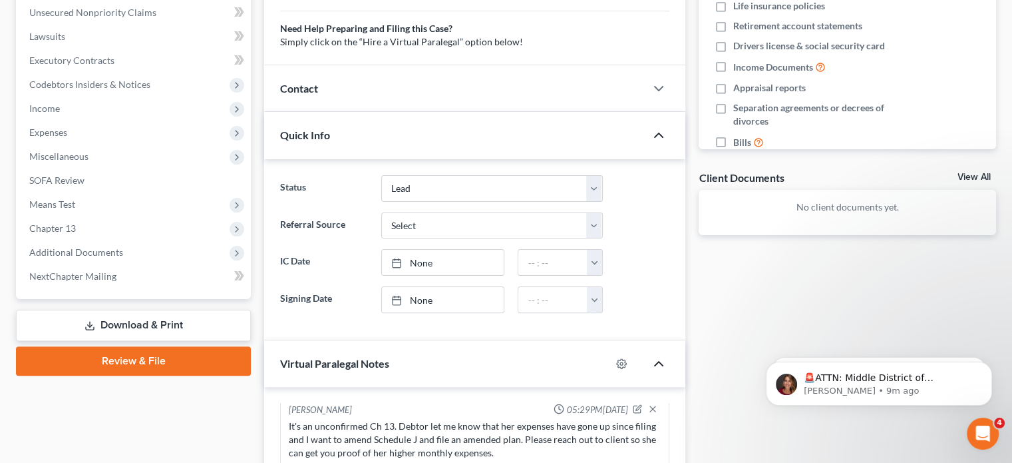
click at [659, 361] on polyline "button" at bounding box center [659, 363] width 8 height 4
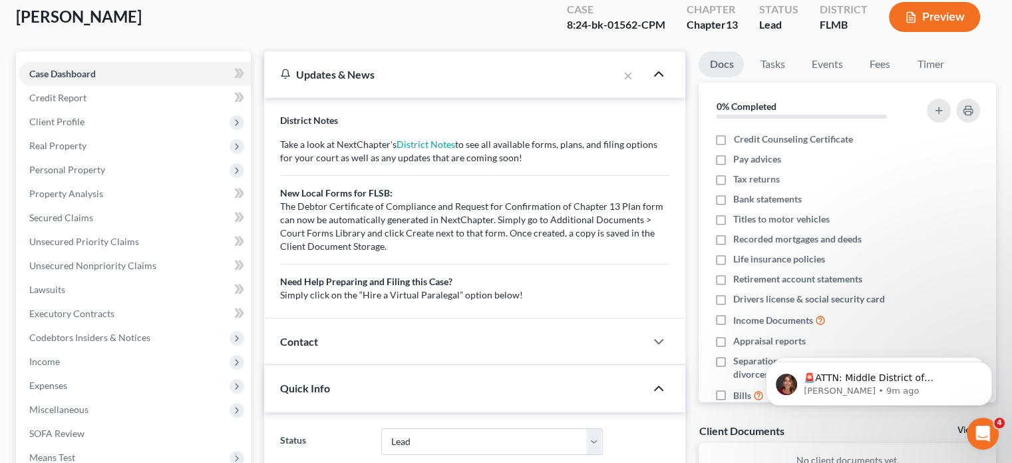
scroll to position [79, 0]
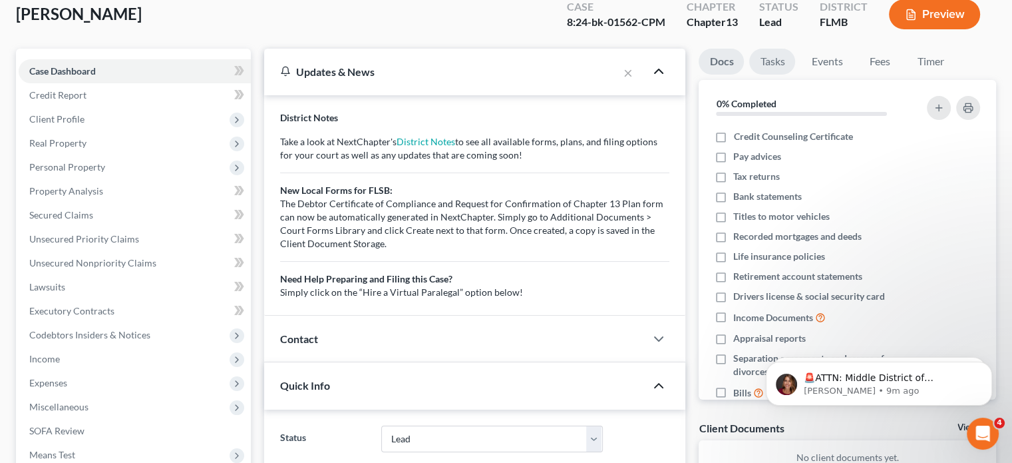
click at [761, 71] on link "Tasks" at bounding box center [772, 62] width 46 height 26
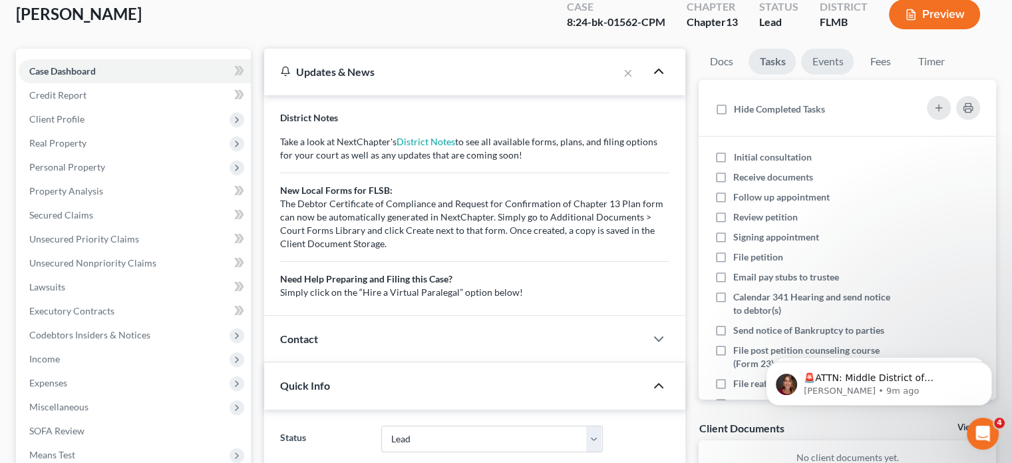
click at [831, 72] on link "Events" at bounding box center [827, 62] width 53 height 26
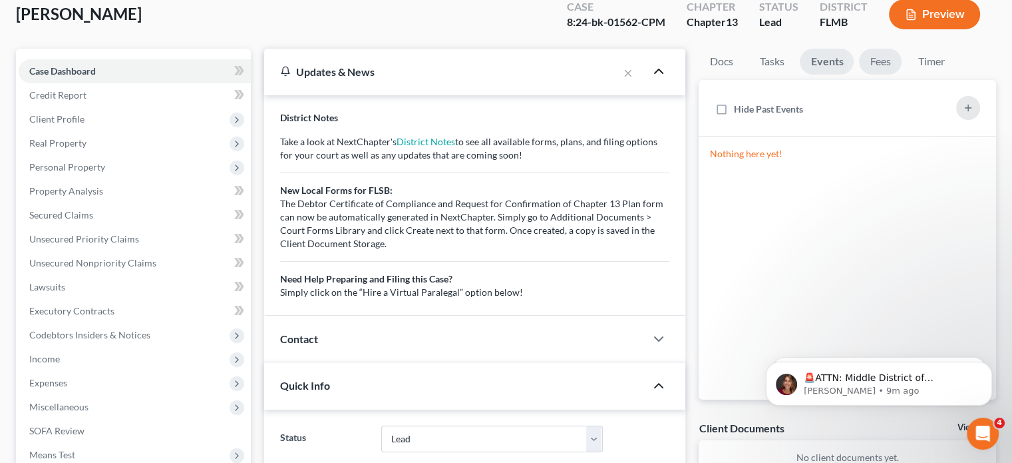
click at [886, 57] on link "Fees" at bounding box center [880, 62] width 43 height 26
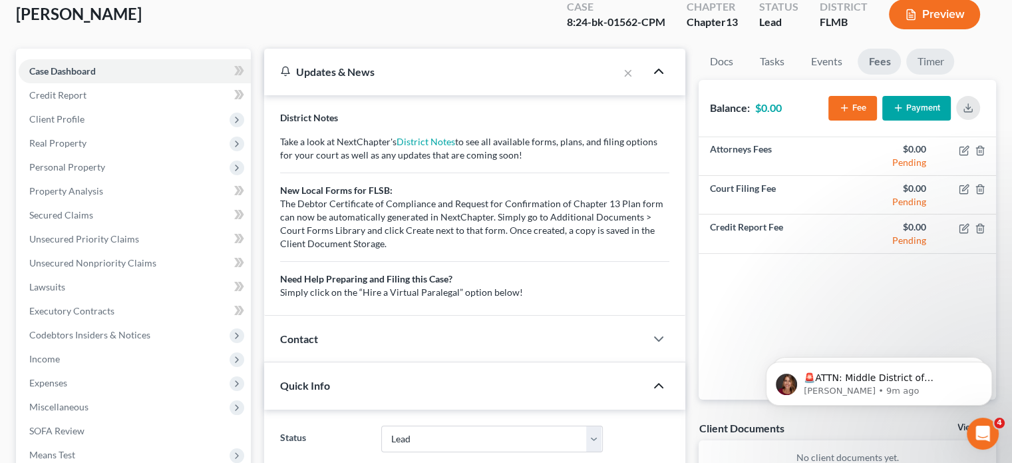
click at [947, 58] on link "Timer" at bounding box center [930, 62] width 48 height 26
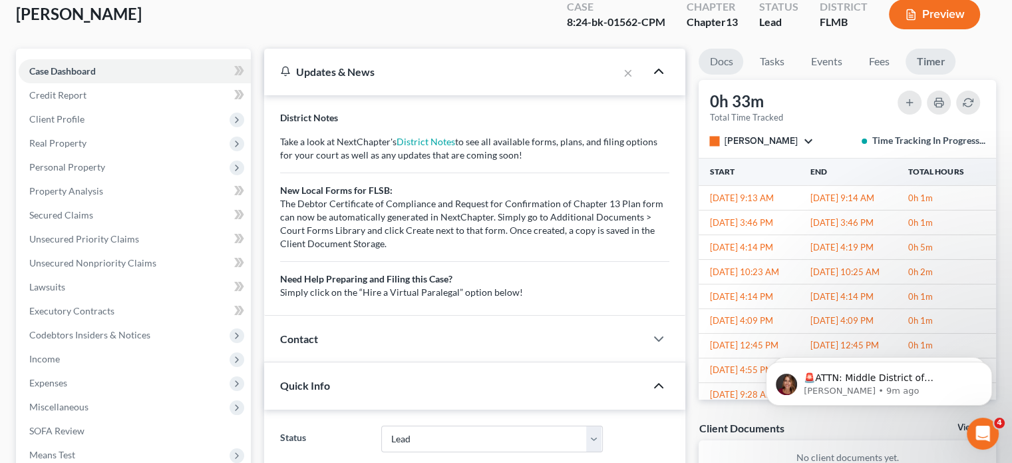
click at [720, 69] on link "Docs" at bounding box center [721, 62] width 45 height 26
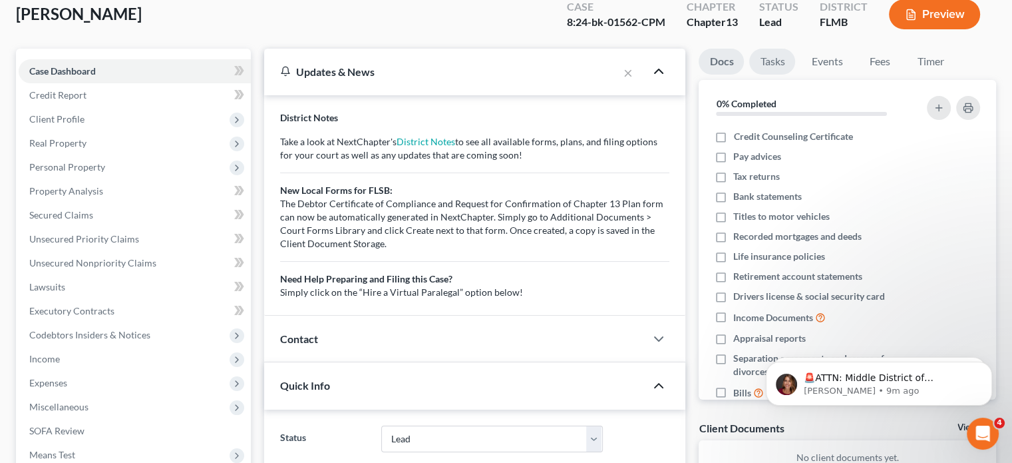
click at [783, 55] on link "Tasks" at bounding box center [772, 62] width 46 height 26
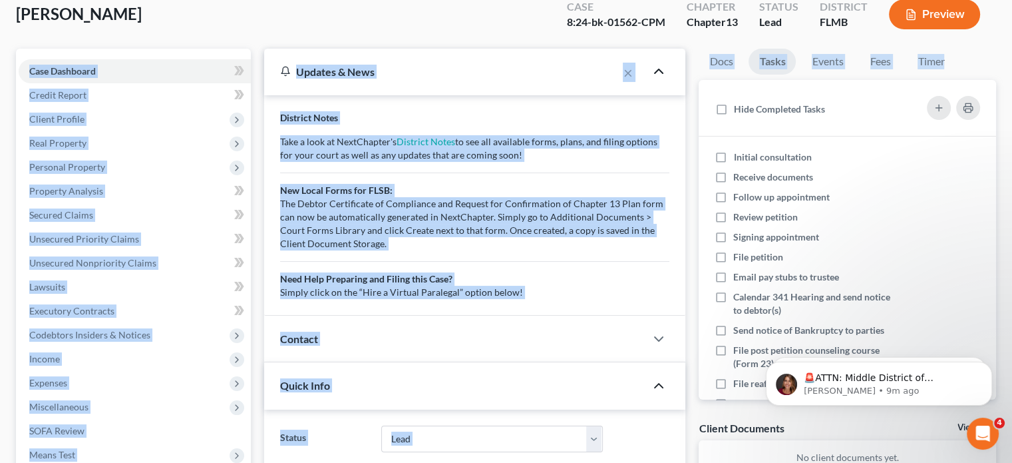
drag, startPoint x: 1009, startPoint y: 47, endPoint x: 1011, endPoint y: 63, distance: 16.1
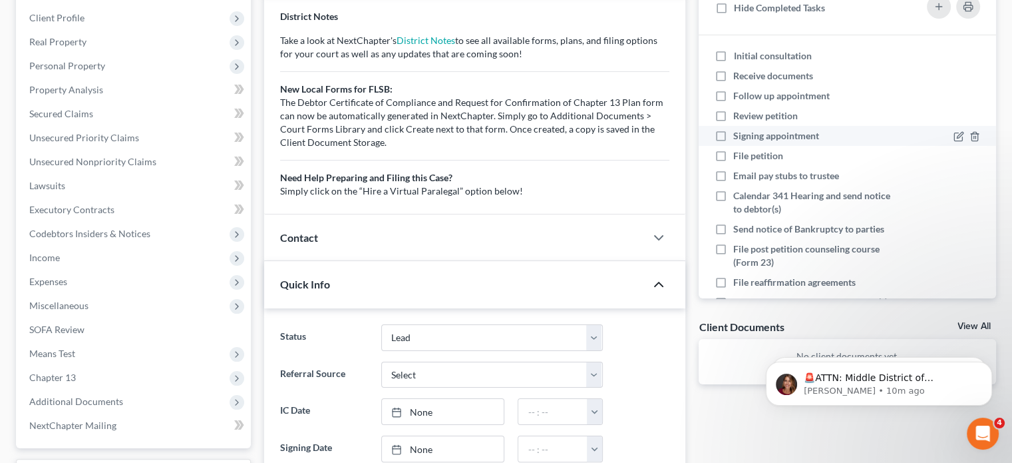
scroll to position [170, 0]
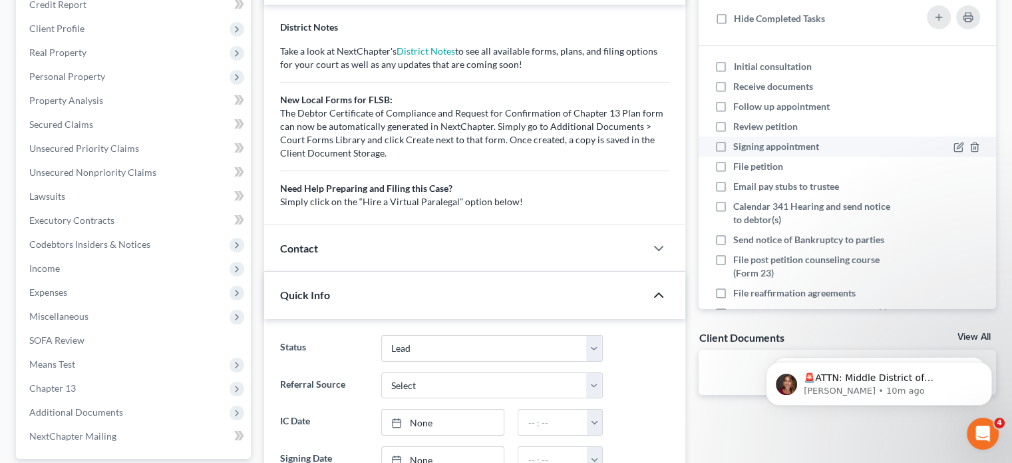
click at [980, 107] on li "Follow up appointment" at bounding box center [847, 106] width 297 height 20
drag, startPoint x: 982, startPoint y: 178, endPoint x: 1022, endPoint y: 190, distance: 41.5
click at [1010, 191] on div "[PERSON_NAME] Upgraded Case 8:24-bk-01562-CPM Chapter Chapter 13 Status Lead Di…" at bounding box center [506, 386] width 1012 height 1005
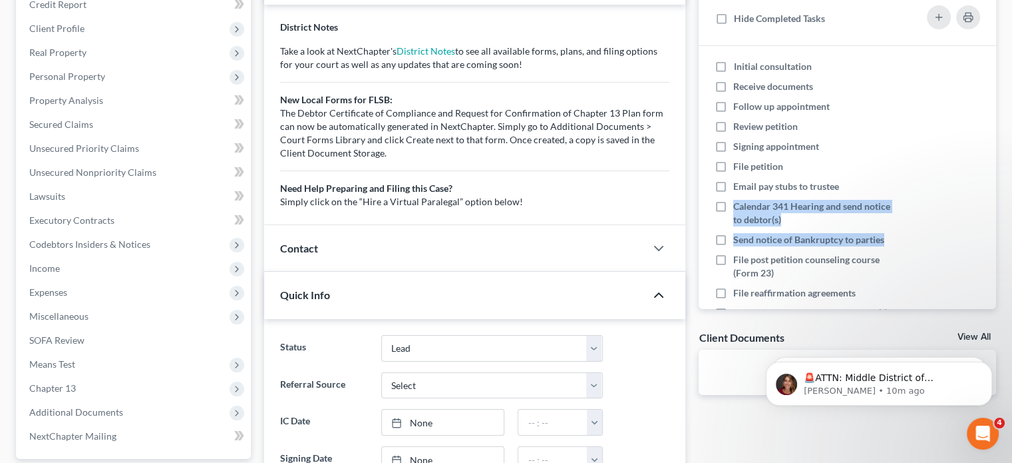
drag, startPoint x: 1012, startPoint y: 186, endPoint x: 1022, endPoint y: 231, distance: 45.7
click at [1012, 231] on html "Home New Case Client Portal [PERSON_NAME] & Myer [EMAIL_ADDRESS][DOMAIN_NAME] M…" at bounding box center [506, 371] width 1012 height 1083
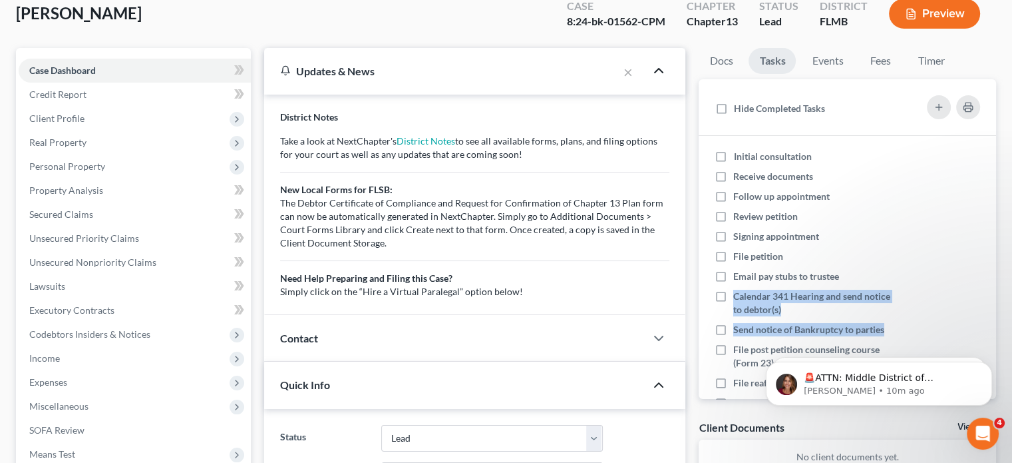
scroll to position [0, 0]
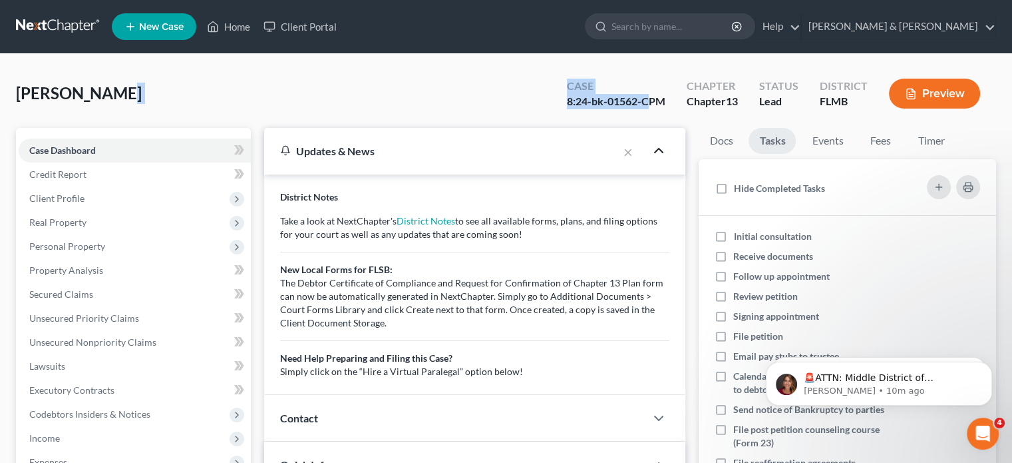
drag, startPoint x: 143, startPoint y: 56, endPoint x: 697, endPoint y: 102, distance: 556.3
drag, startPoint x: 709, startPoint y: 118, endPoint x: 787, endPoint y: 117, distance: 78.5
click at [787, 117] on div "[PERSON_NAME] Upgraded Case 8:24-bk-01562-CPM Chapter Chapter 13 Status Lead Di…" at bounding box center [506, 99] width 980 height 58
click at [148, 156] on link "Case Dashboard" at bounding box center [135, 150] width 232 height 24
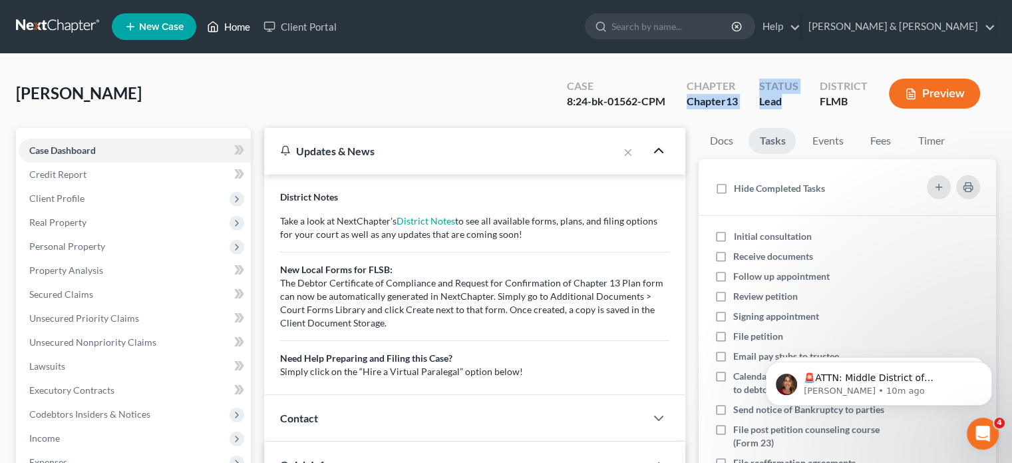
click at [226, 23] on link "Home" at bounding box center [228, 27] width 57 height 24
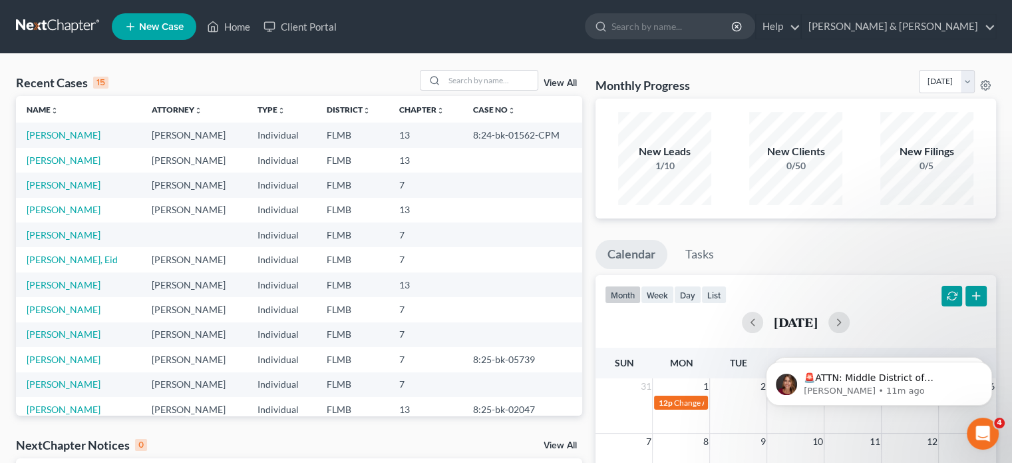
click at [234, 50] on nav "Home New Case Client Portal [PERSON_NAME] & Myer [EMAIL_ADDRESS][DOMAIN_NAME] M…" at bounding box center [506, 26] width 1012 height 53
click at [564, 82] on link "View All" at bounding box center [560, 83] width 33 height 9
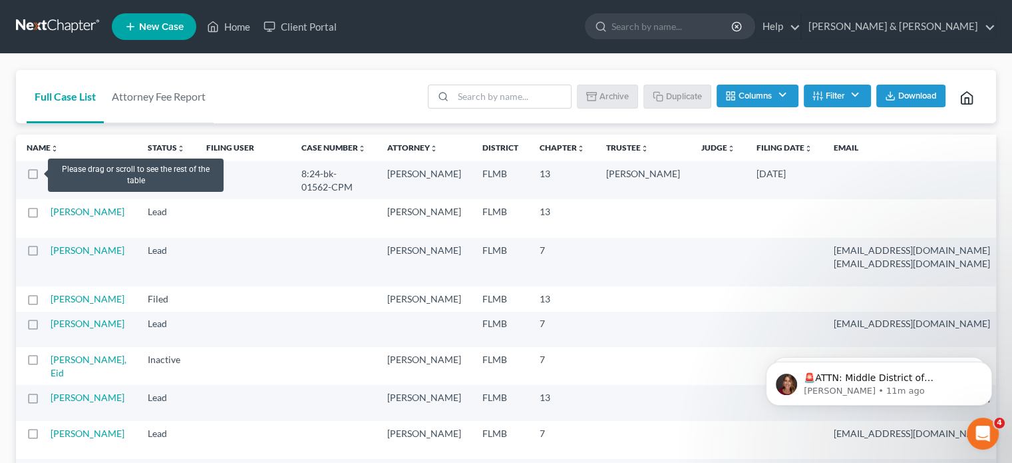
click at [45, 177] on label at bounding box center [45, 177] width 0 height 0
click at [51, 170] on input "checkbox" at bounding box center [55, 171] width 9 height 9
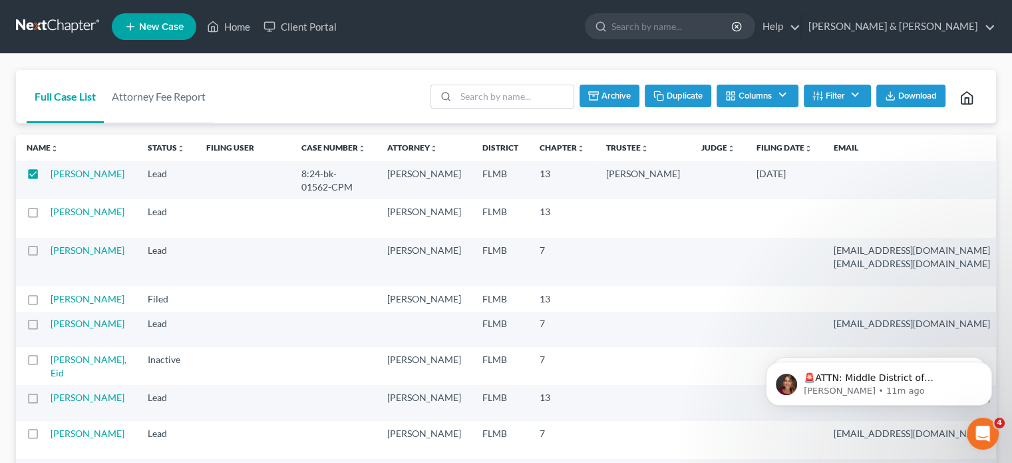
click at [667, 91] on button "Duplicate" at bounding box center [678, 96] width 67 height 23
checkbox input "false"
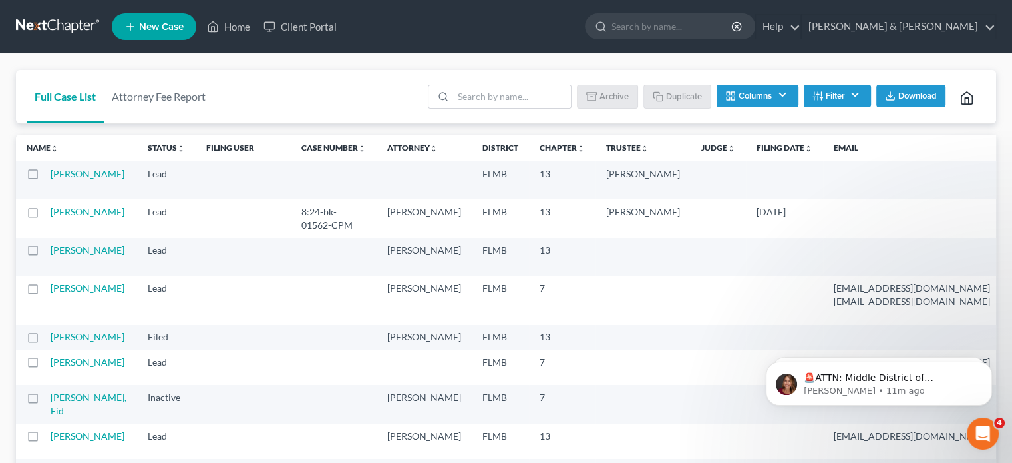
click at [45, 254] on label at bounding box center [45, 254] width 0 height 0
click at [51, 250] on input "checkbox" at bounding box center [55, 248] width 9 height 9
click at [45, 254] on label at bounding box center [45, 254] width 0 height 0
click at [51, 248] on input "checkbox" at bounding box center [55, 248] width 9 height 9
checkbox input "false"
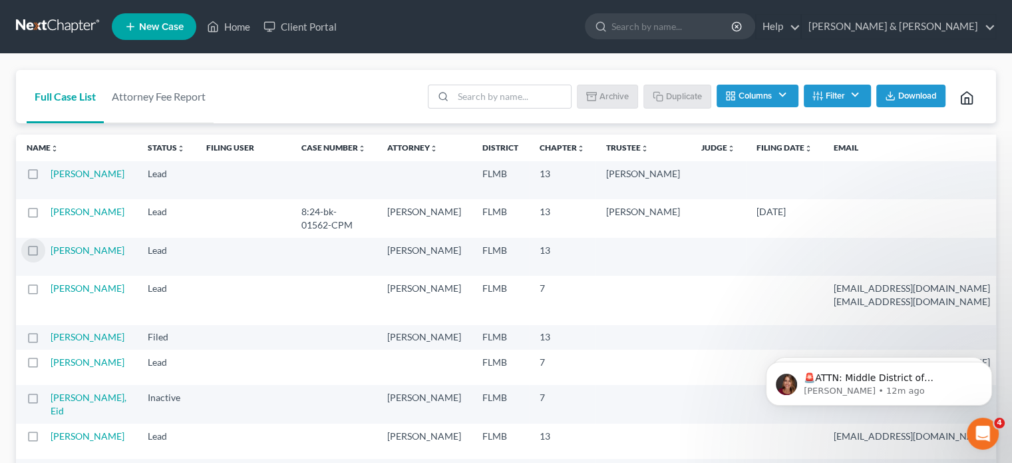
click at [45, 177] on label at bounding box center [45, 177] width 0 height 0
click at [51, 171] on input "checkbox" at bounding box center [55, 171] width 9 height 9
checkbox input "true"
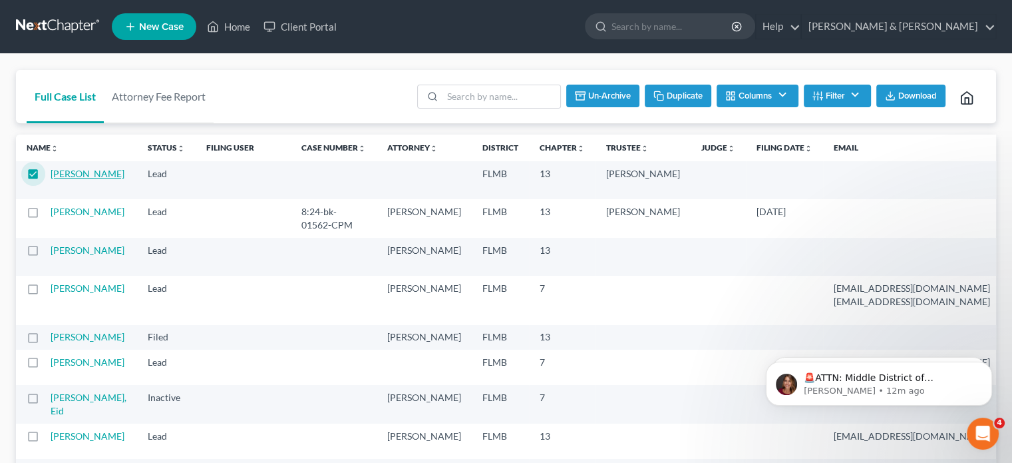
click at [72, 178] on link "[PERSON_NAME]" at bounding box center [88, 173] width 74 height 11
select select "10"
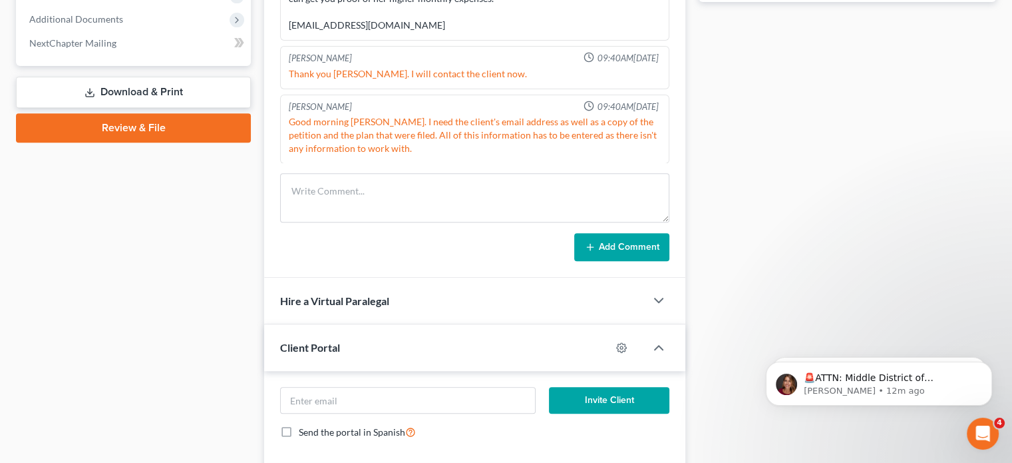
scroll to position [567, 0]
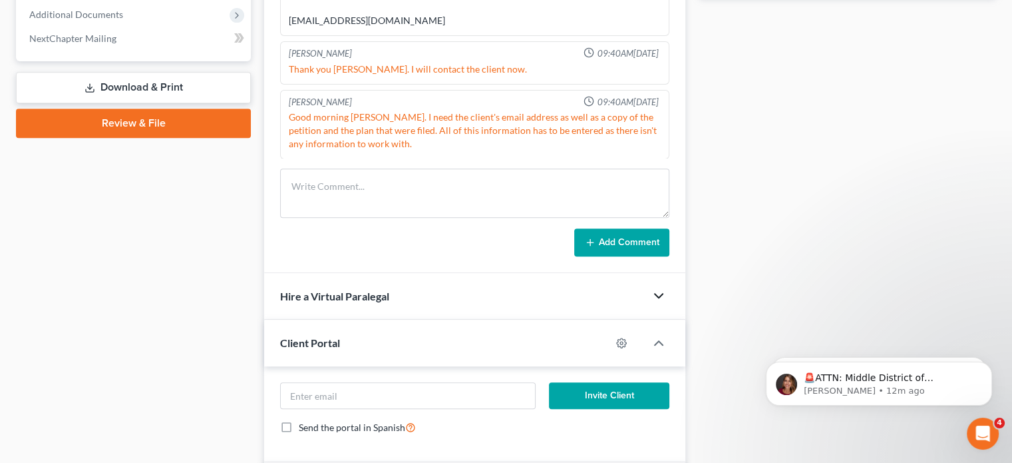
click at [657, 295] on icon "button" at bounding box center [659, 295] width 16 height 16
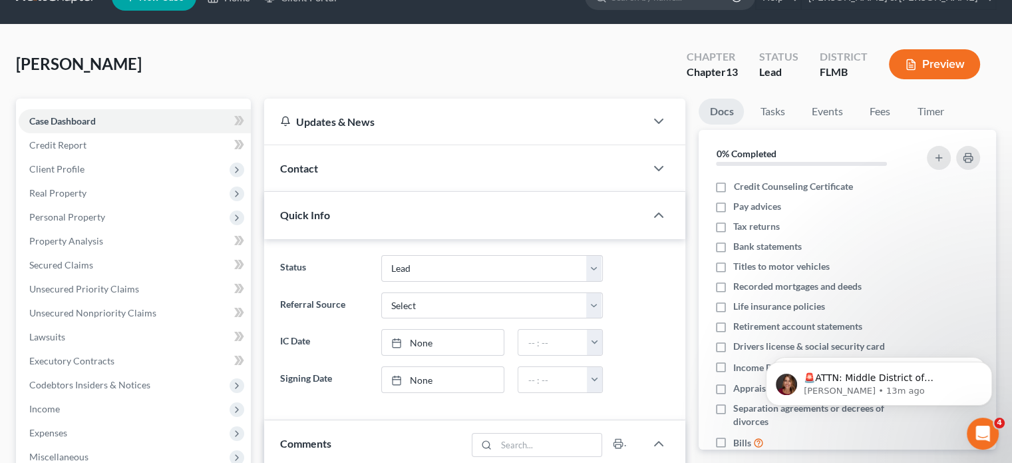
scroll to position [0, 0]
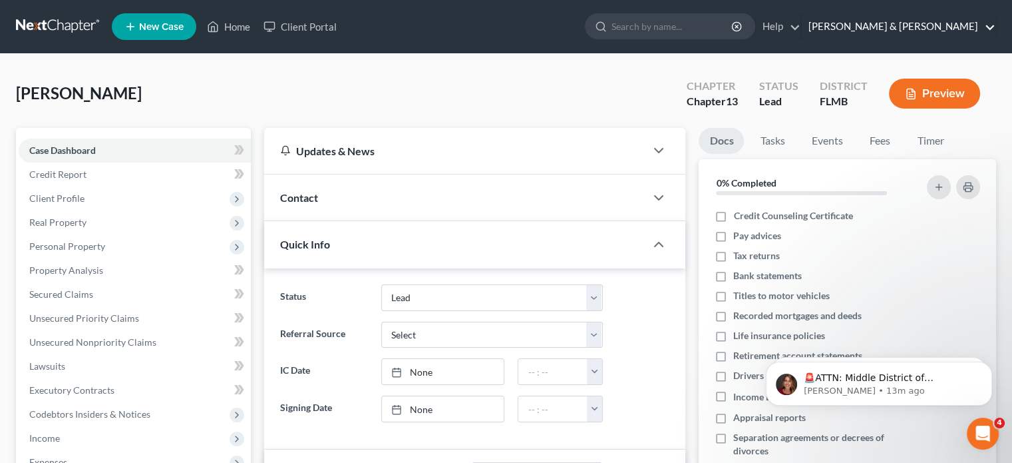
click at [942, 21] on link "[PERSON_NAME] & [PERSON_NAME]" at bounding box center [899, 27] width 194 height 24
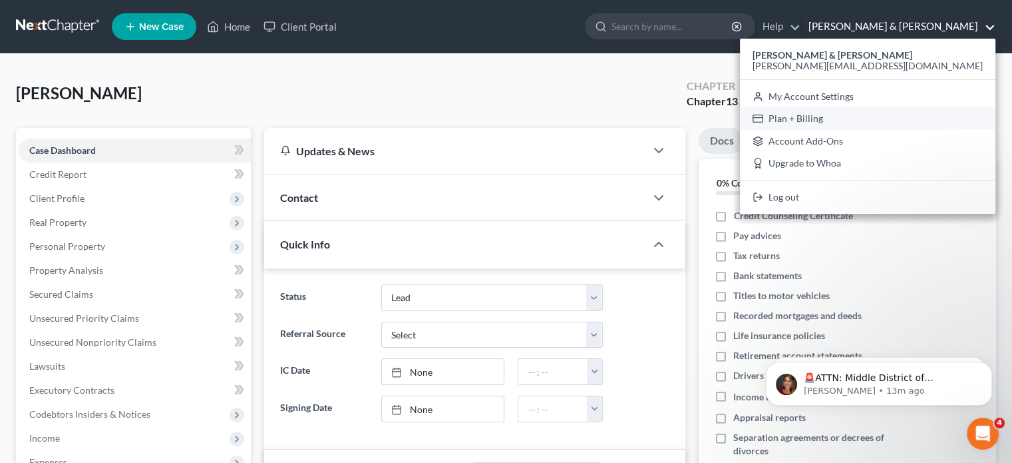
click at [922, 119] on link "Plan + Billing" at bounding box center [868, 118] width 256 height 23
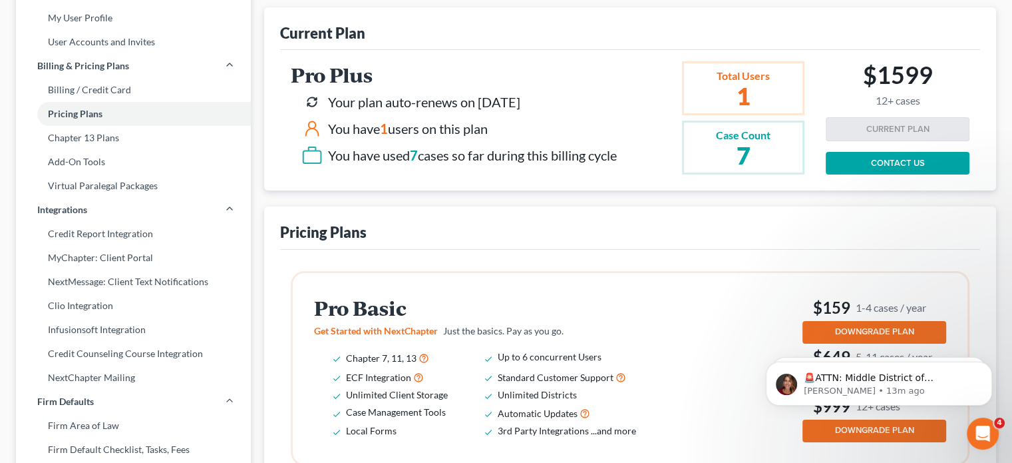
scroll to position [125, 0]
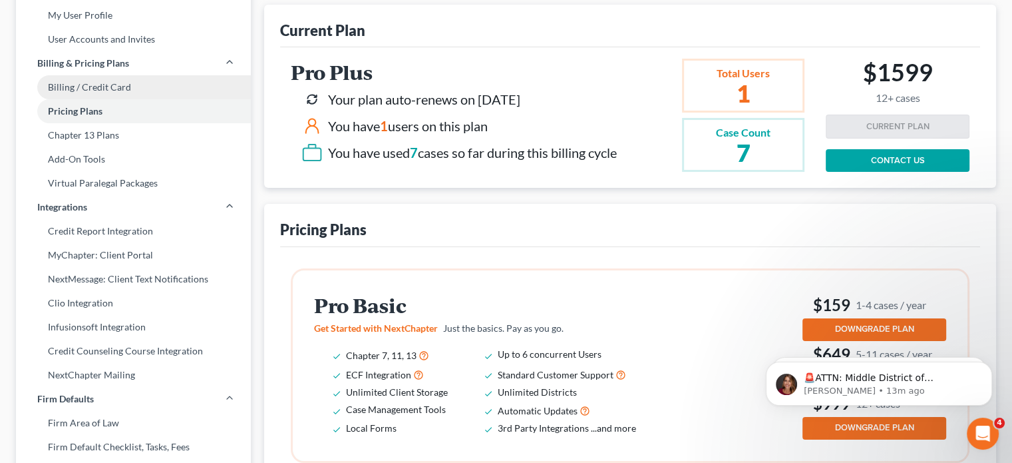
click at [96, 82] on link "Billing / Credit Card" at bounding box center [133, 87] width 235 height 24
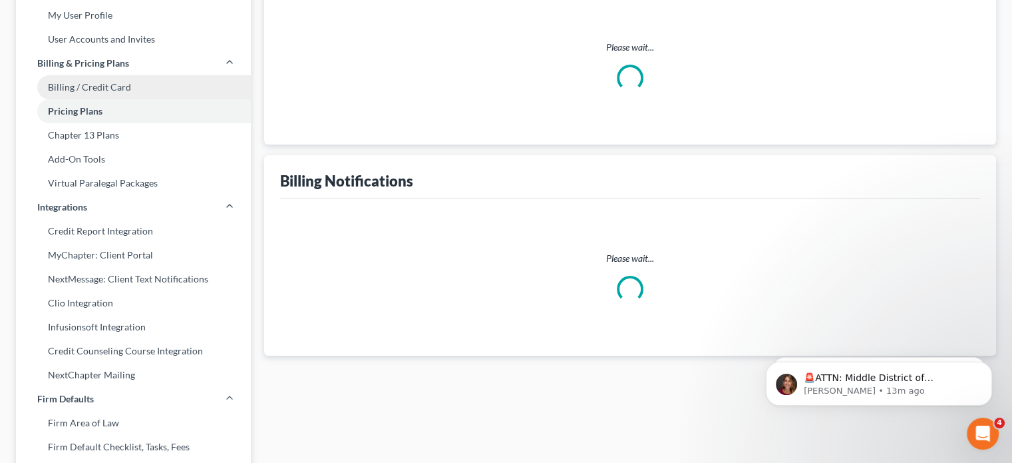
select select "9"
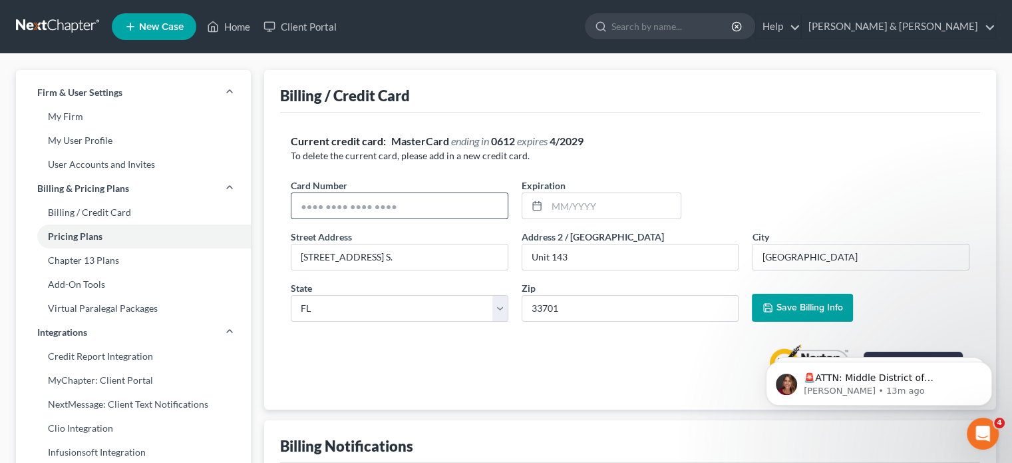
click at [399, 206] on input "text" at bounding box center [399, 205] width 216 height 25
drag, startPoint x: 447, startPoint y: 218, endPoint x: 430, endPoint y: 194, distance: 30.1
click at [430, 194] on div "Card Number * Expiration *" at bounding box center [630, 203] width 692 height 51
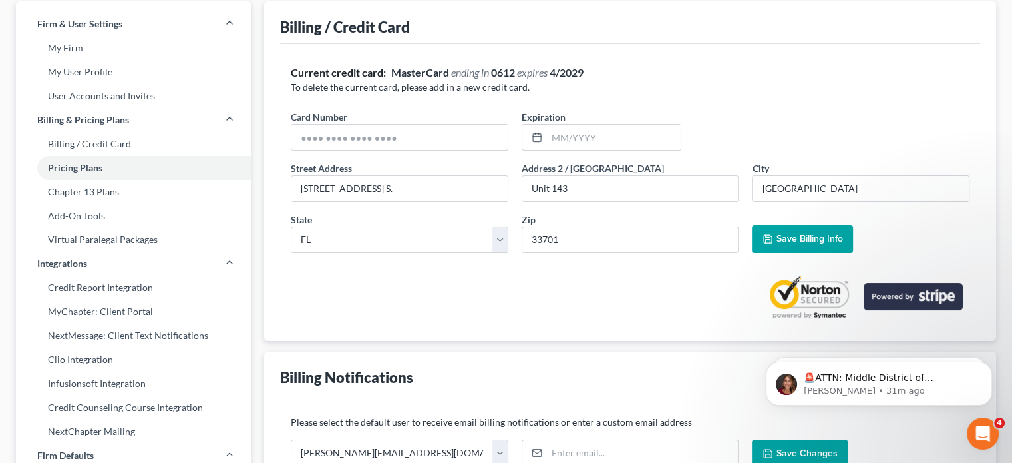
scroll to position [80, 0]
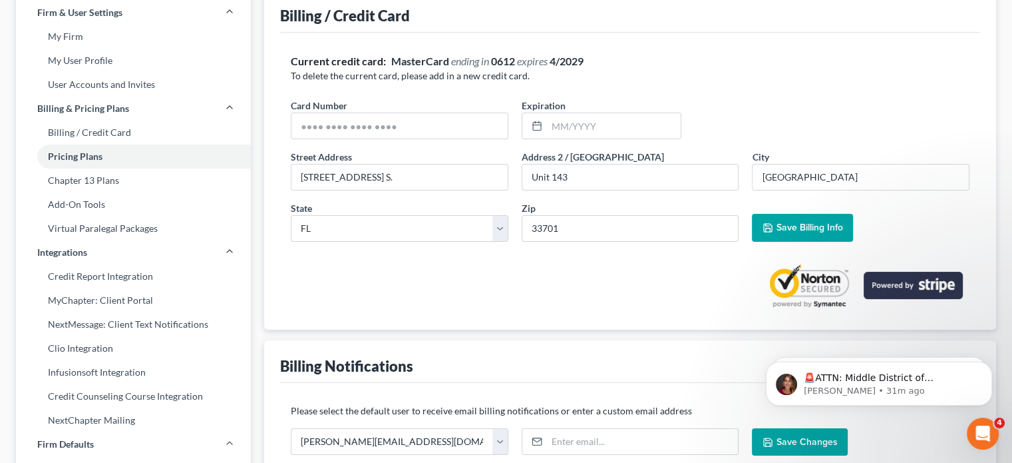
click at [598, 138] on div "Card Number * Expiration *" at bounding box center [630, 123] width 692 height 51
click at [454, 124] on input "text" at bounding box center [399, 125] width 216 height 25
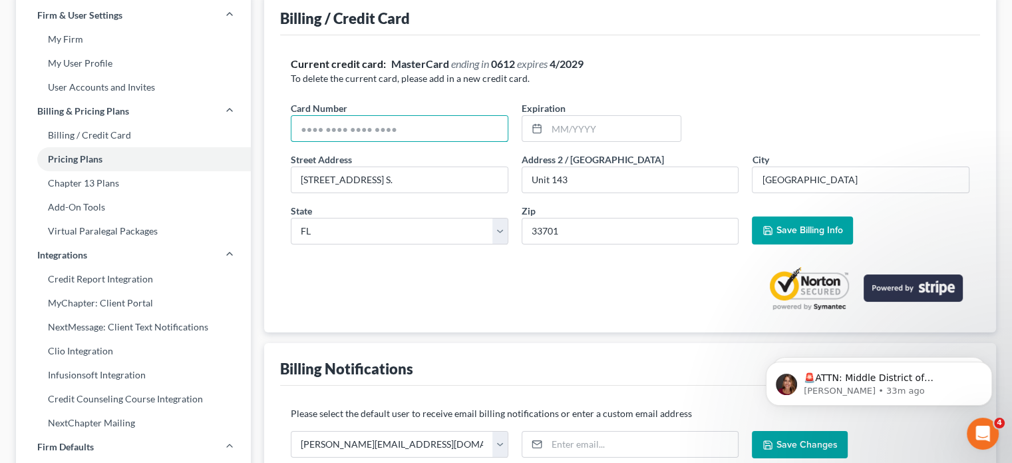
scroll to position [0, 0]
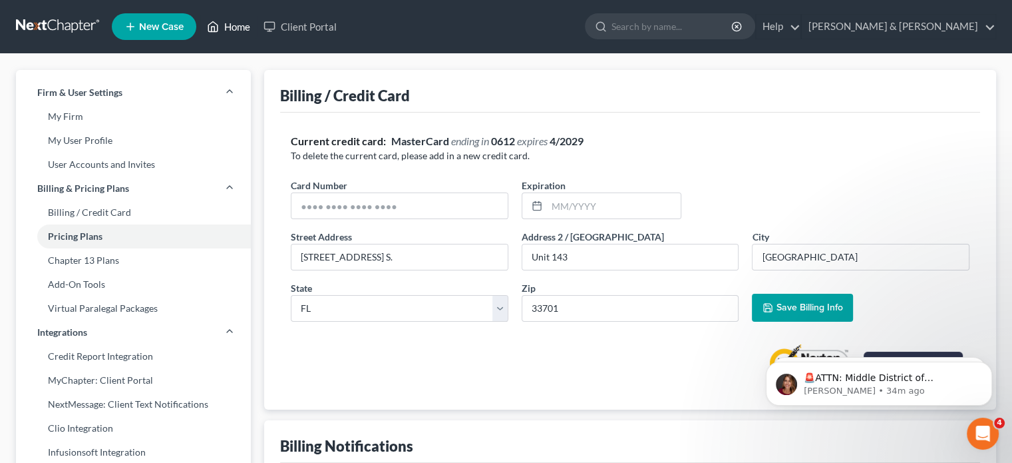
click at [236, 33] on link "Home" at bounding box center [228, 27] width 57 height 24
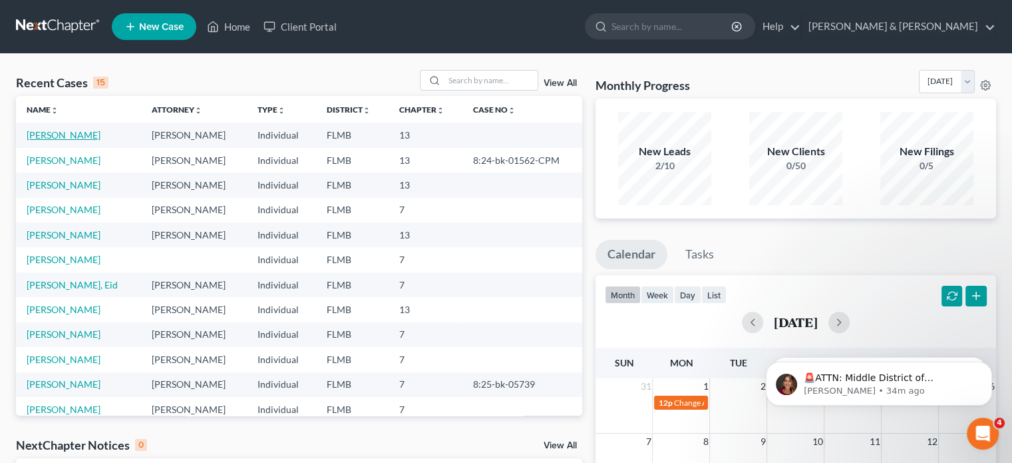
click at [63, 135] on link "[PERSON_NAME]" at bounding box center [64, 134] width 74 height 11
select select "10"
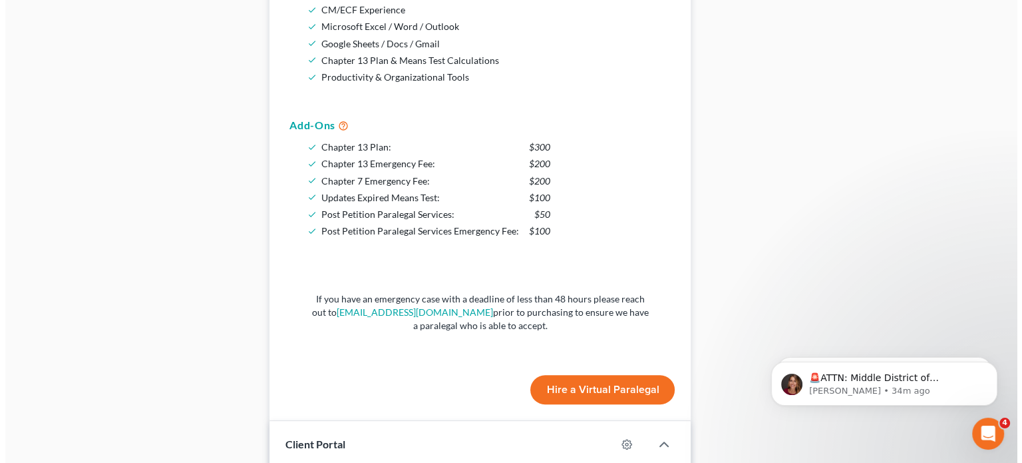
scroll to position [1088, 0]
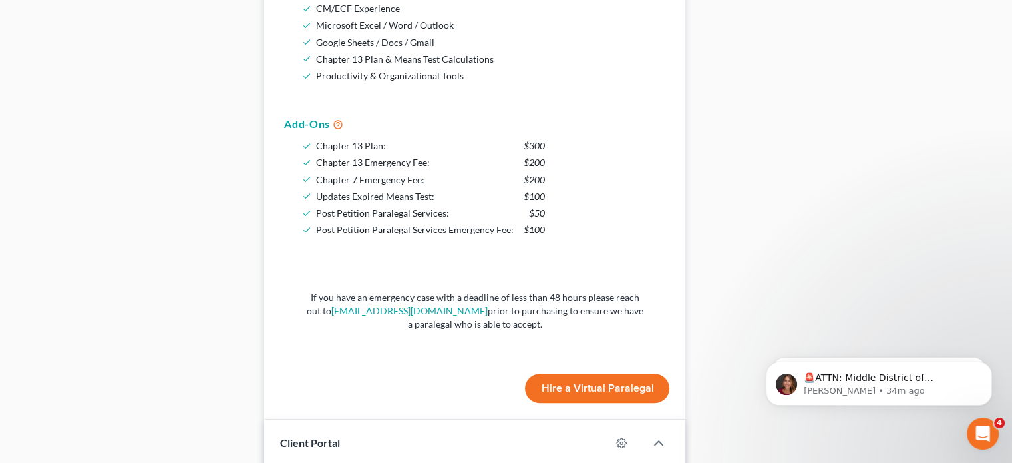
click at [609, 373] on button "Hire a Virtual Paralegal" at bounding box center [597, 387] width 144 height 29
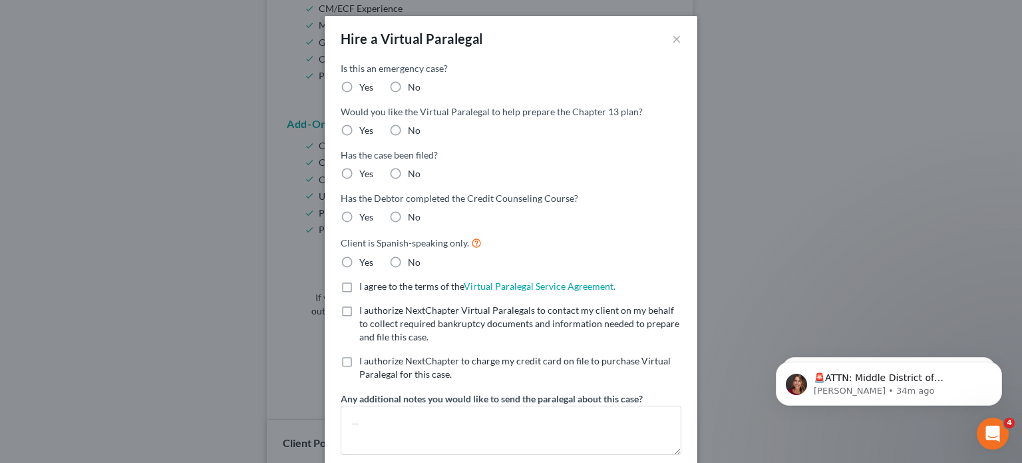
click at [359, 91] on label "Yes" at bounding box center [366, 87] width 14 height 13
click at [365, 89] on input "Yes" at bounding box center [369, 85] width 9 height 9
radio input "true"
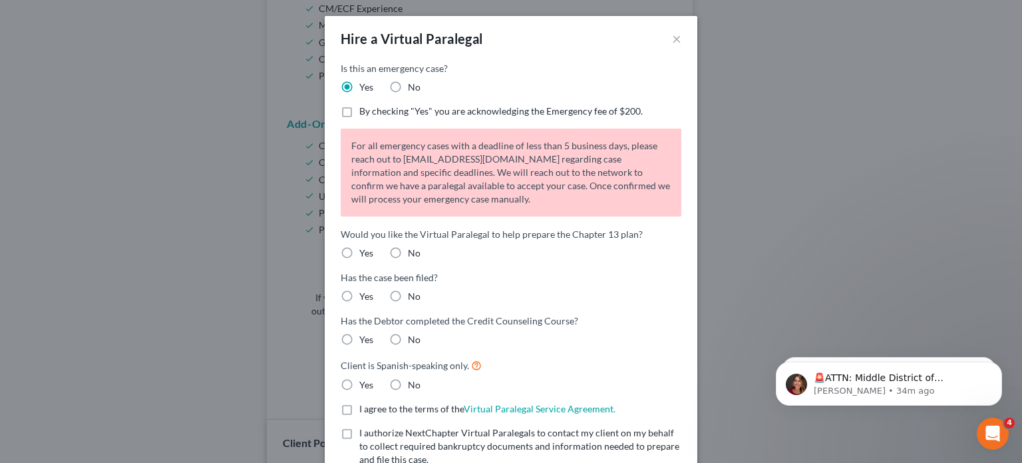
click at [359, 118] on label "By checking "Yes" you are acknowledging the Emergency fee of $200." at bounding box center [500, 110] width 283 height 13
click at [365, 113] on input "By checking "Yes" you are acknowledging the Emergency fee of $200." at bounding box center [369, 108] width 9 height 9
checkbox input "true"
click at [359, 250] on label "Yes" at bounding box center [366, 252] width 14 height 13
click at [365, 250] on input "Yes" at bounding box center [369, 250] width 9 height 9
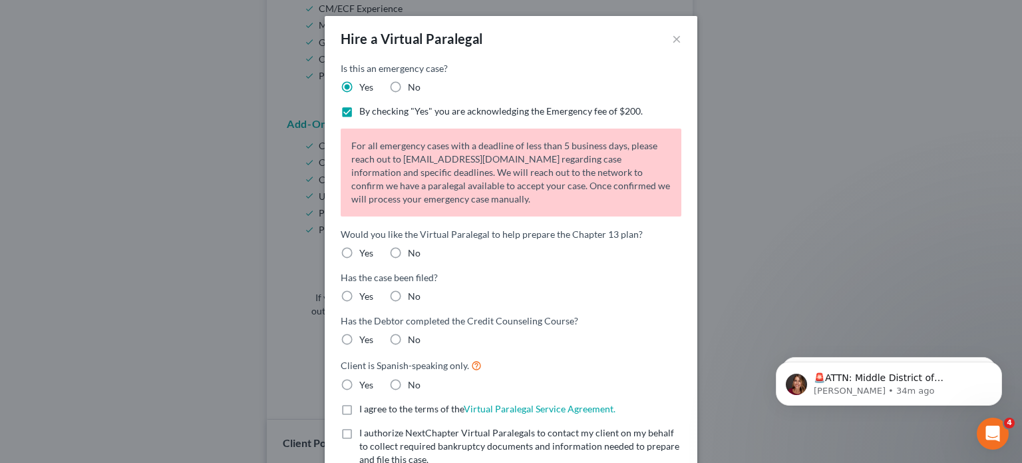
radio input "true"
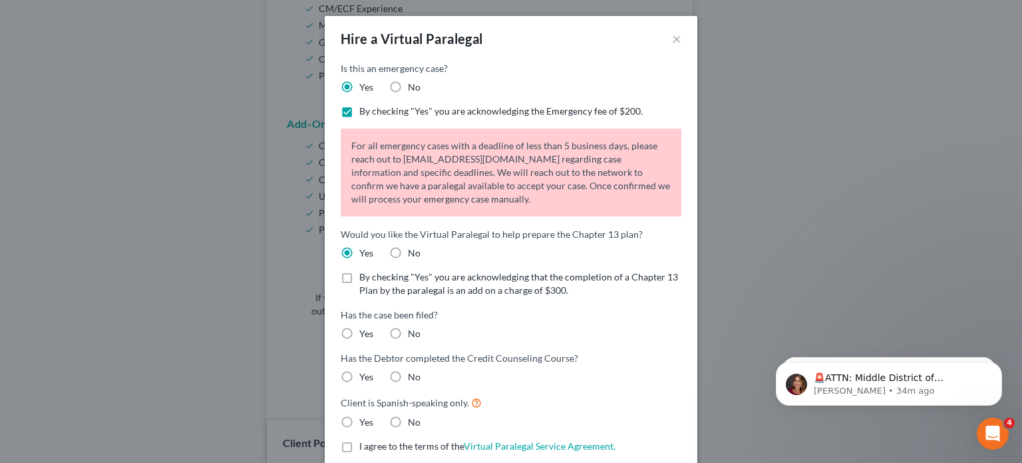
click at [359, 278] on label "By checking "Yes" you are acknowledging that the completion of a Chapter 13 Pla…" at bounding box center [520, 283] width 322 height 27
click at [365, 278] on input "By checking "Yes" you are acknowledging that the completion of a Chapter 13 Pla…" at bounding box center [369, 274] width 9 height 9
checkbox input "true"
click at [408, 327] on label "No" at bounding box center [414, 333] width 13 height 13
click at [413, 327] on input "No" at bounding box center [417, 331] width 9 height 9
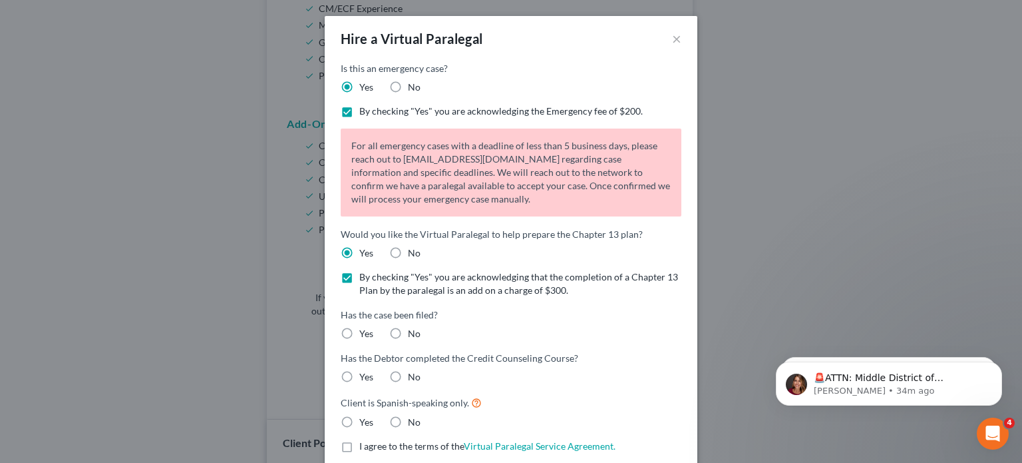
radio input "true"
click at [408, 338] on label "No" at bounding box center [414, 333] width 13 height 13
click at [408, 383] on label "No" at bounding box center [414, 376] width 13 height 13
click at [413, 379] on input "No" at bounding box center [417, 374] width 9 height 9
radio input "true"
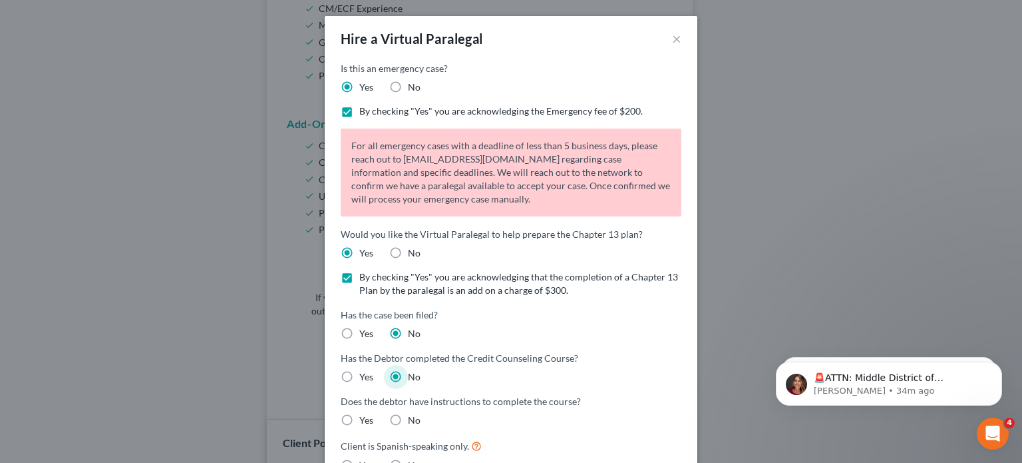
click at [408, 419] on label "No" at bounding box center [414, 419] width 13 height 13
click at [413, 419] on input "No" at bounding box center [417, 417] width 9 height 9
radio input "true"
click at [365, 413] on input "Yes" at bounding box center [369, 417] width 9 height 9
radio input "true"
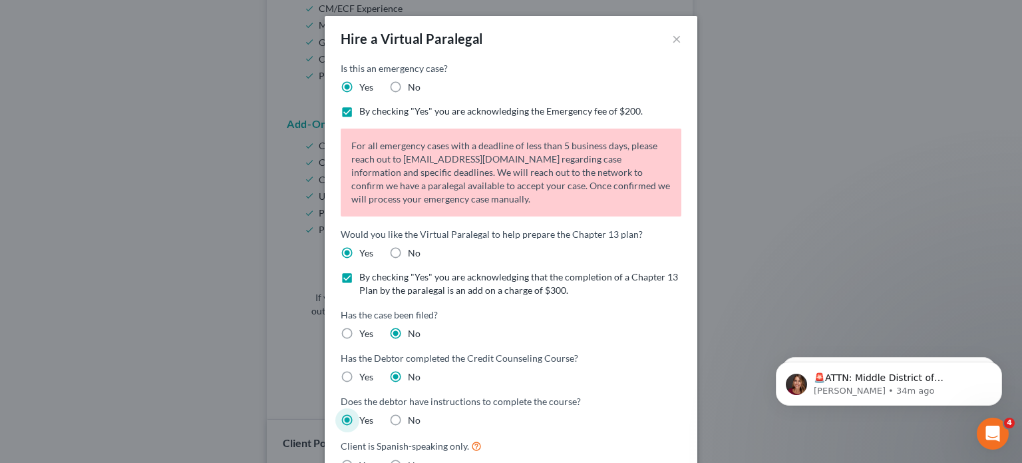
click at [413, 413] on input "No" at bounding box center [417, 417] width 9 height 9
radio input "true"
click at [365, 413] on input "Yes" at bounding box center [369, 417] width 9 height 9
radio input "true"
click at [413, 413] on input "No" at bounding box center [417, 417] width 9 height 9
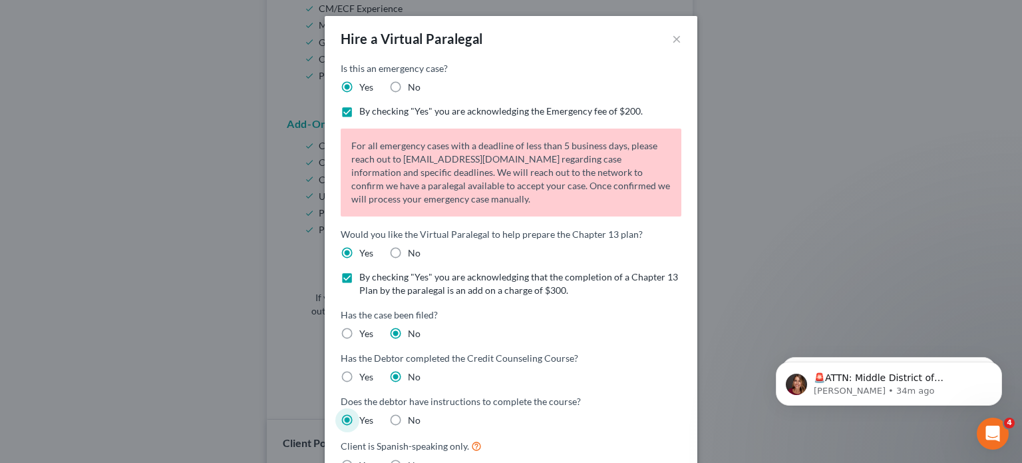
radio input "true"
click at [365, 413] on input "Yes" at bounding box center [369, 417] width 9 height 9
radio input "true"
click at [413, 413] on input "No" at bounding box center [417, 417] width 9 height 9
radio input "true"
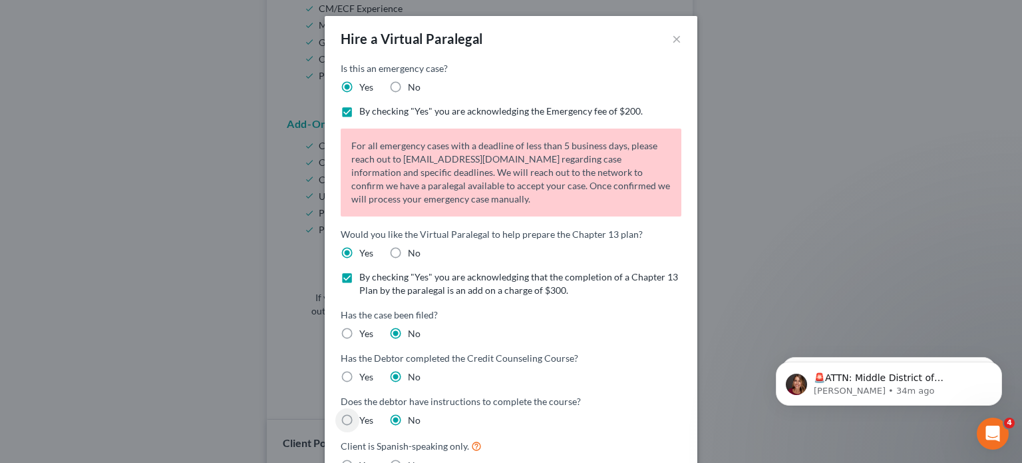
click at [365, 413] on input "Yes" at bounding box center [369, 417] width 9 height 9
radio input "true"
click at [413, 413] on input "No" at bounding box center [417, 417] width 9 height 9
radio input "true"
click at [365, 413] on input "Yes" at bounding box center [369, 417] width 9 height 9
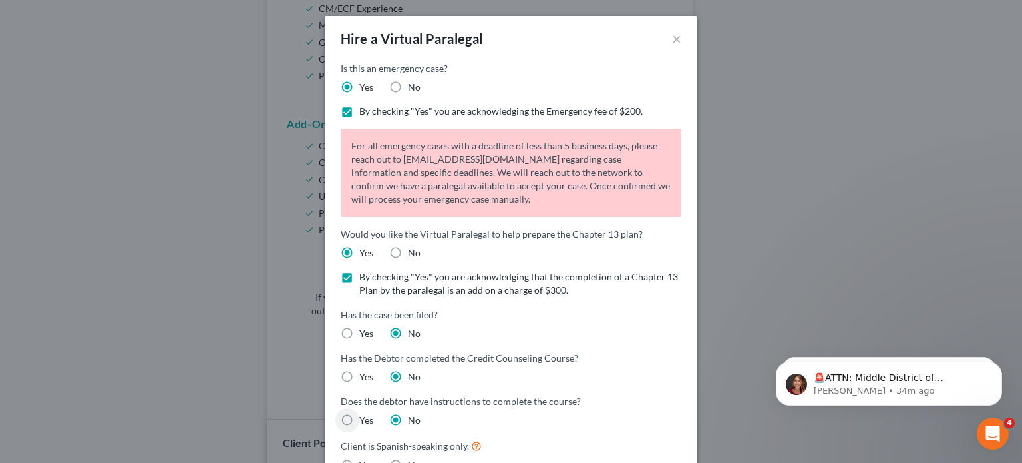
radio input "true"
click at [413, 413] on input "No" at bounding box center [417, 417] width 9 height 9
radio input "true"
click at [365, 413] on input "Yes" at bounding box center [369, 417] width 9 height 9
radio input "true"
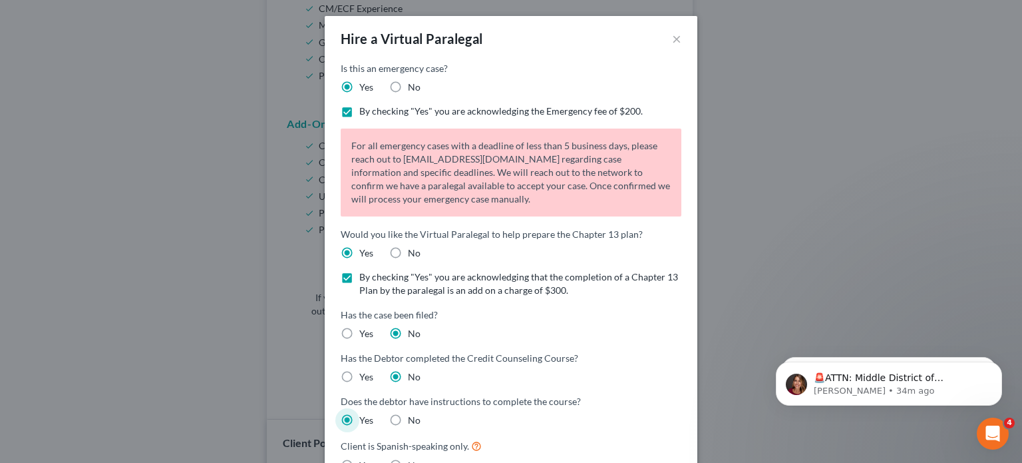
click at [413, 413] on input "No" at bounding box center [417, 417] width 9 height 9
radio input "true"
click at [365, 413] on input "Yes" at bounding box center [369, 417] width 9 height 9
radio input "true"
click at [413, 413] on input "No" at bounding box center [417, 417] width 9 height 9
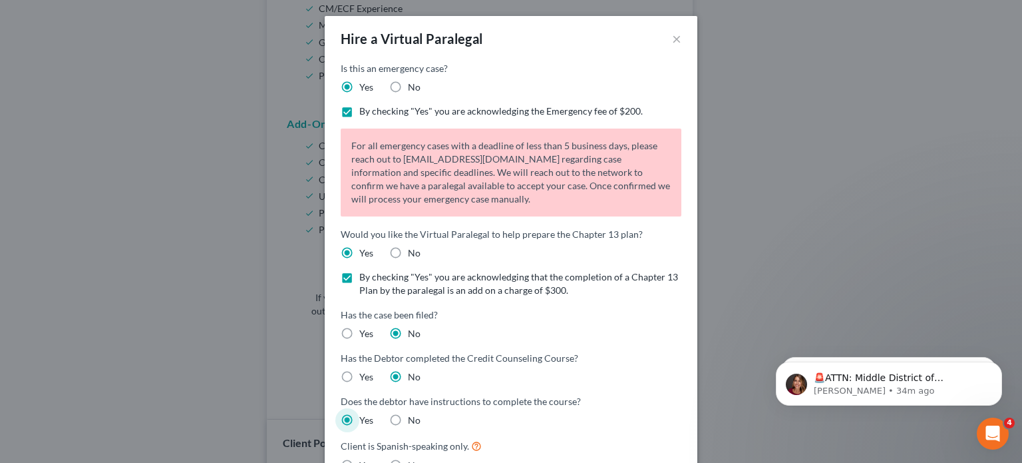
radio input "true"
click at [365, 413] on input "Yes" at bounding box center [369, 417] width 9 height 9
radio input "true"
click at [413, 413] on input "No" at bounding box center [417, 417] width 9 height 9
radio input "true"
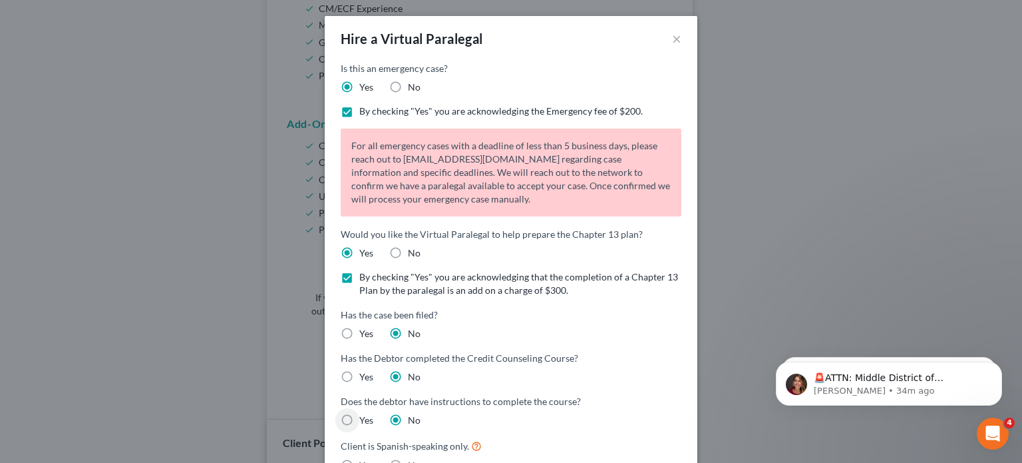
click at [365, 413] on input "Yes" at bounding box center [369, 417] width 9 height 9
radio input "true"
click at [413, 413] on input "No" at bounding box center [417, 417] width 9 height 9
radio input "true"
click at [365, 413] on input "Yes" at bounding box center [369, 417] width 9 height 9
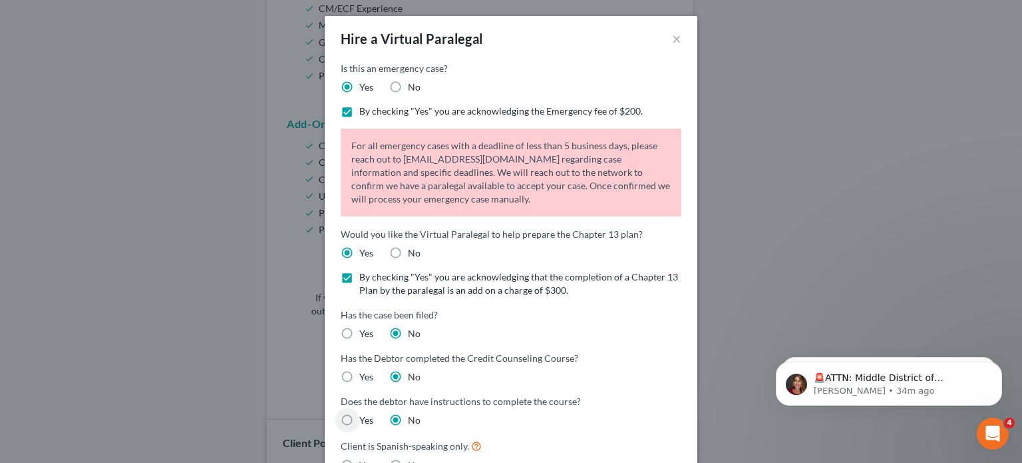
radio input "true"
click at [413, 413] on input "No" at bounding box center [417, 417] width 9 height 9
radio input "true"
click at [365, 413] on input "Yes" at bounding box center [369, 417] width 9 height 9
radio input "true"
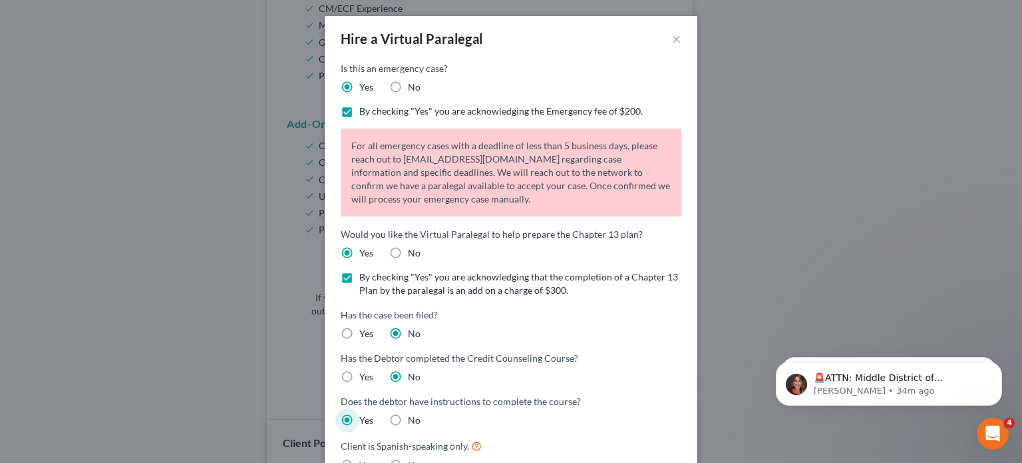
click at [413, 413] on input "No" at bounding box center [417, 417] width 9 height 9
radio input "true"
click at [365, 413] on input "Yes" at bounding box center [369, 417] width 9 height 9
radio input "true"
click at [413, 413] on input "No" at bounding box center [417, 417] width 9 height 9
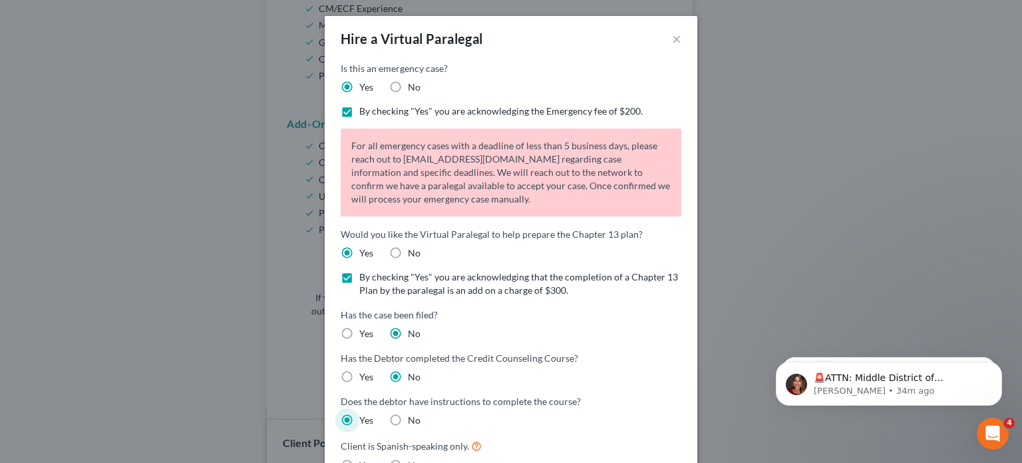
radio input "true"
click at [365, 413] on input "Yes" at bounding box center [369, 417] width 9 height 9
radio input "true"
click at [413, 413] on input "No" at bounding box center [417, 417] width 9 height 9
radio input "true"
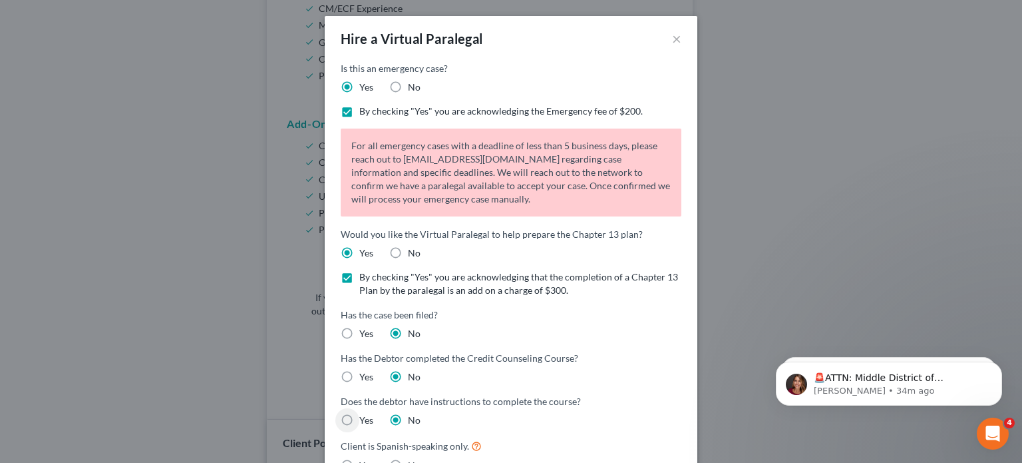
click at [408, 419] on label "No" at bounding box center [414, 419] width 13 height 13
click at [413, 419] on input "No" at bounding box center [417, 417] width 9 height 9
click at [408, 419] on label "No" at bounding box center [414, 419] width 13 height 13
click at [413, 419] on input "No" at bounding box center [417, 417] width 9 height 9
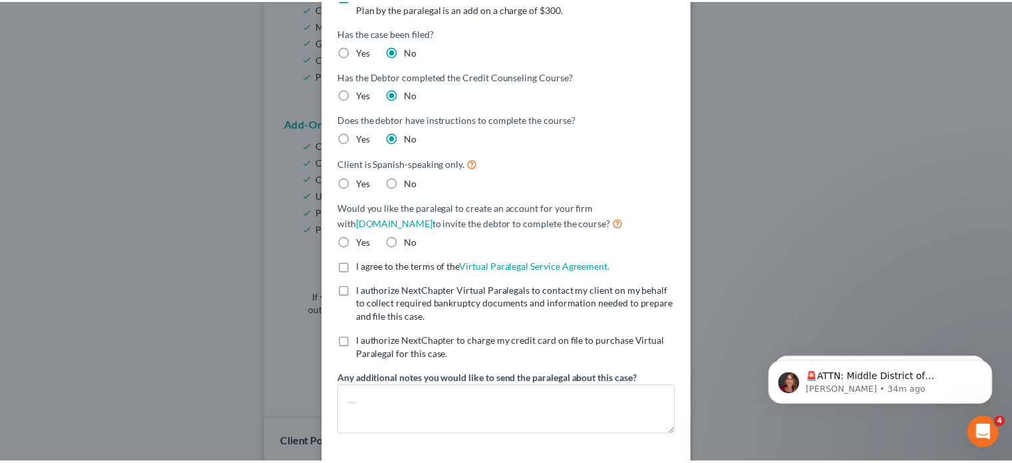
scroll to position [336, 0]
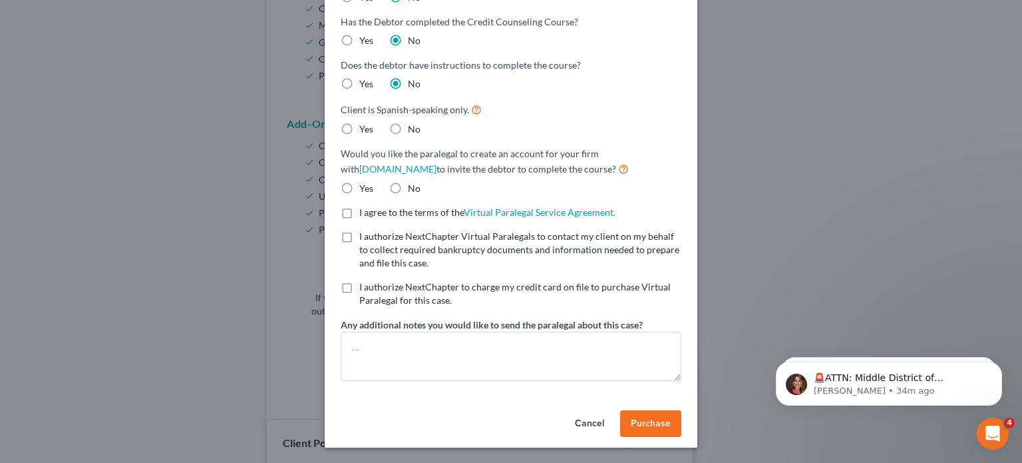
drag, startPoint x: 389, startPoint y: 130, endPoint x: 389, endPoint y: 144, distance: 14.0
click at [408, 130] on label "No" at bounding box center [414, 128] width 13 height 13
click at [413, 130] on input "No" at bounding box center [417, 126] width 9 height 9
radio input "true"
click at [408, 188] on label "No" at bounding box center [414, 188] width 13 height 13
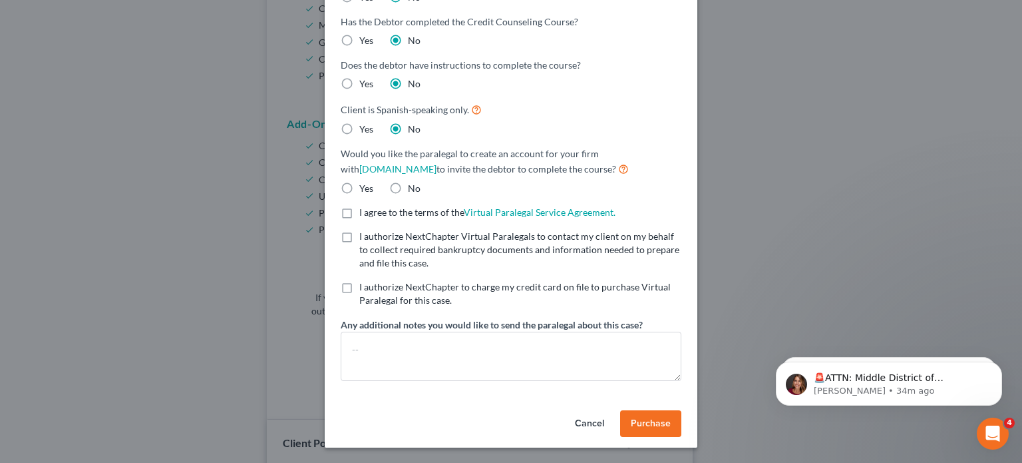
click at [413, 188] on input "No" at bounding box center [417, 186] width 9 height 9
radio input "true"
click at [359, 213] on label "I agree to the terms of the Virtual Paralegal Service Agreement. (Updates have …" at bounding box center [487, 212] width 256 height 13
click at [365, 213] on input "I agree to the terms of the Virtual Paralegal Service Agreement. (Updates have …" at bounding box center [369, 210] width 9 height 9
checkbox input "true"
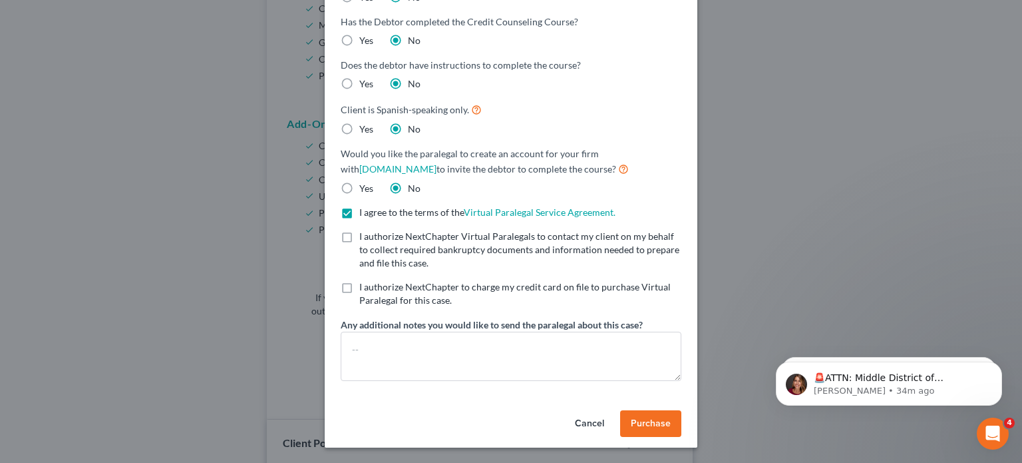
click at [359, 237] on label "I authorize NextChapter Virtual Paralegals to contact my client on my behalf to…" at bounding box center [520, 250] width 322 height 40
click at [365, 237] on input "I authorize NextChapter Virtual Paralegals to contact my client on my behalf to…" at bounding box center [369, 234] width 9 height 9
checkbox input "true"
click at [359, 285] on label "I authorize NextChapter to charge my credit card on file to purchase Virtual Pa…" at bounding box center [520, 293] width 322 height 27
click at [365, 285] on input "I authorize NextChapter to charge my credit card on file to purchase Virtual Pa…" at bounding box center [369, 284] width 9 height 9
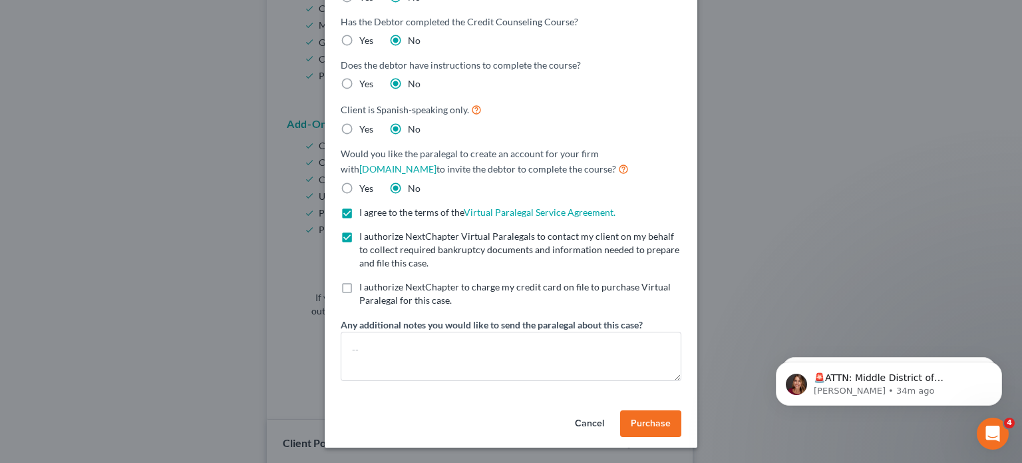
checkbox input "true"
click at [652, 426] on span "Purchase" at bounding box center [651, 422] width 40 height 11
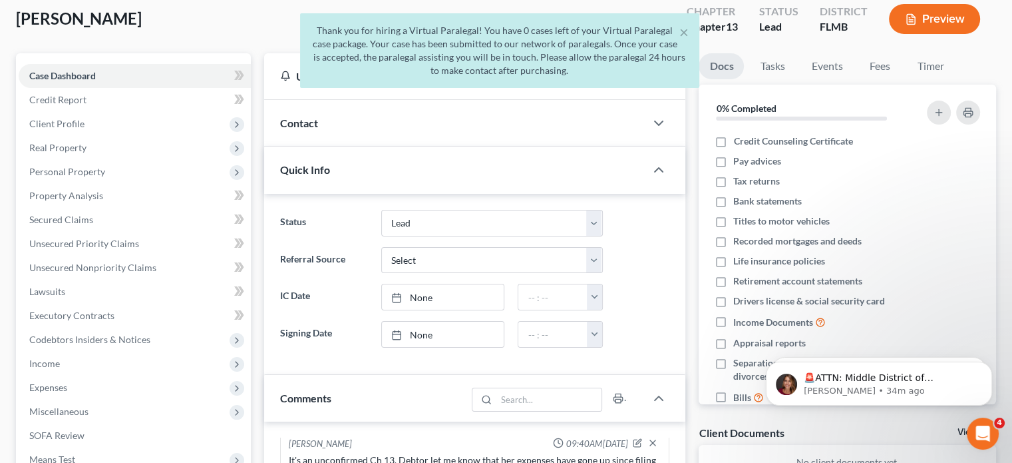
scroll to position [0, 0]
